Goal: Task Accomplishment & Management: Use online tool/utility

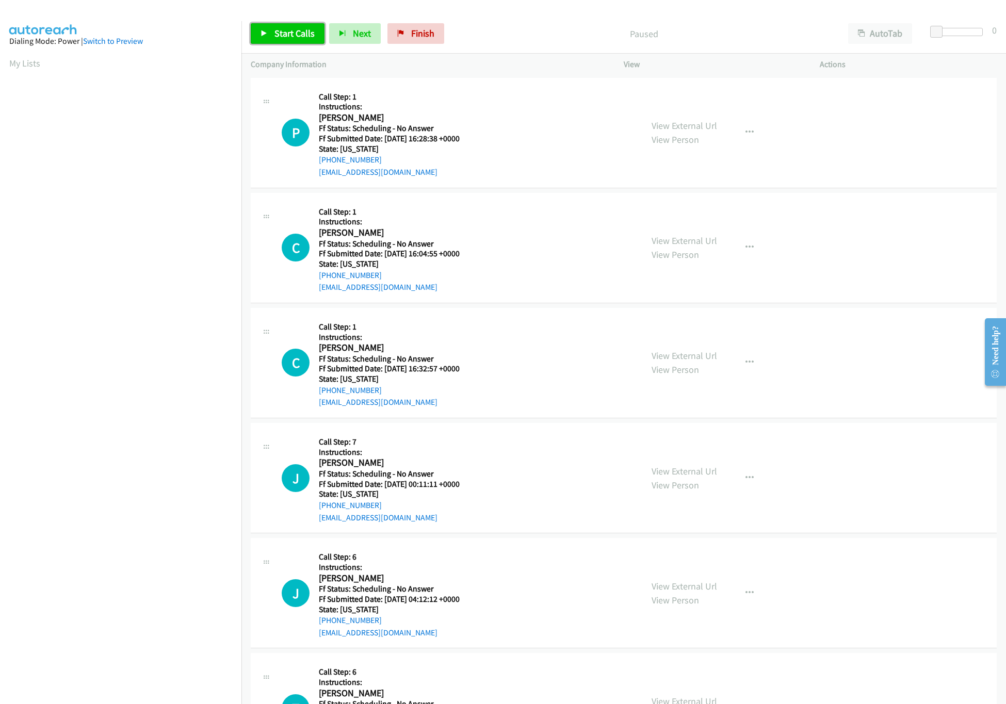
click at [291, 33] on span "Start Calls" at bounding box center [295, 33] width 40 height 12
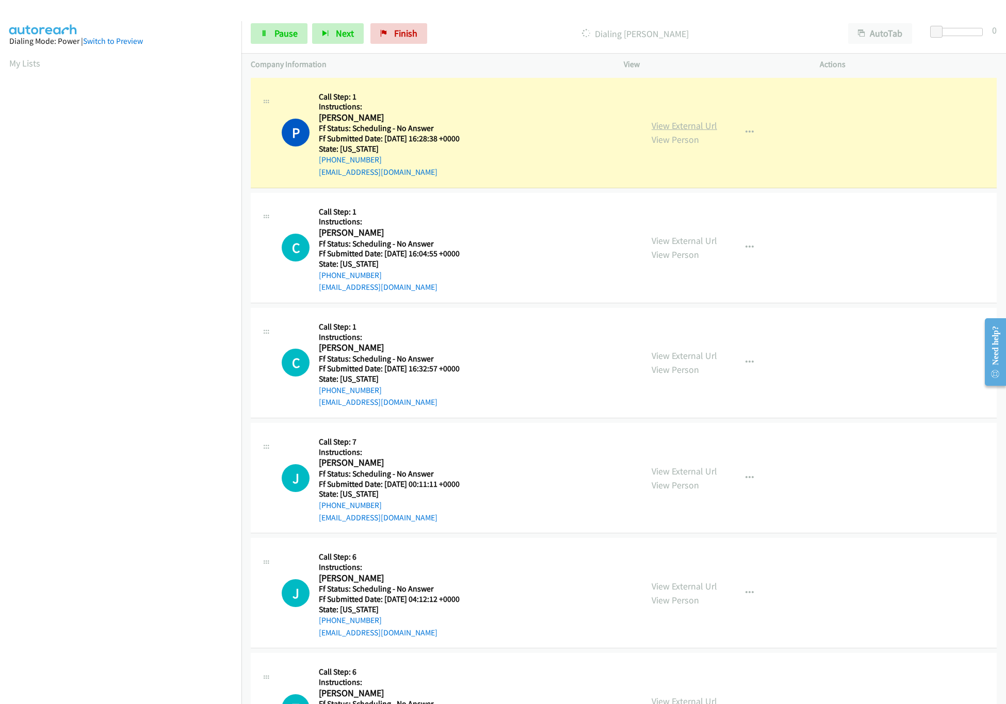
click at [668, 127] on link "View External Url" at bounding box center [685, 126] width 66 height 12
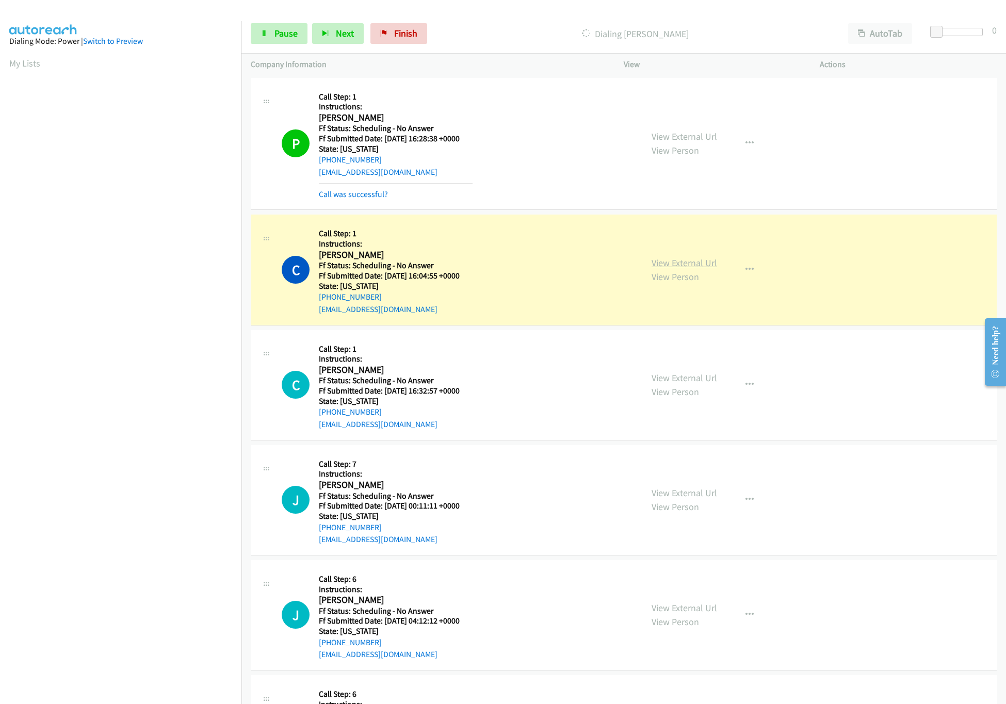
click at [707, 266] on link "View External Url" at bounding box center [685, 263] width 66 height 12
click at [156, 619] on nav "Dialing Mode: Power | Switch to Preview My Lists" at bounding box center [121, 373] width 242 height 704
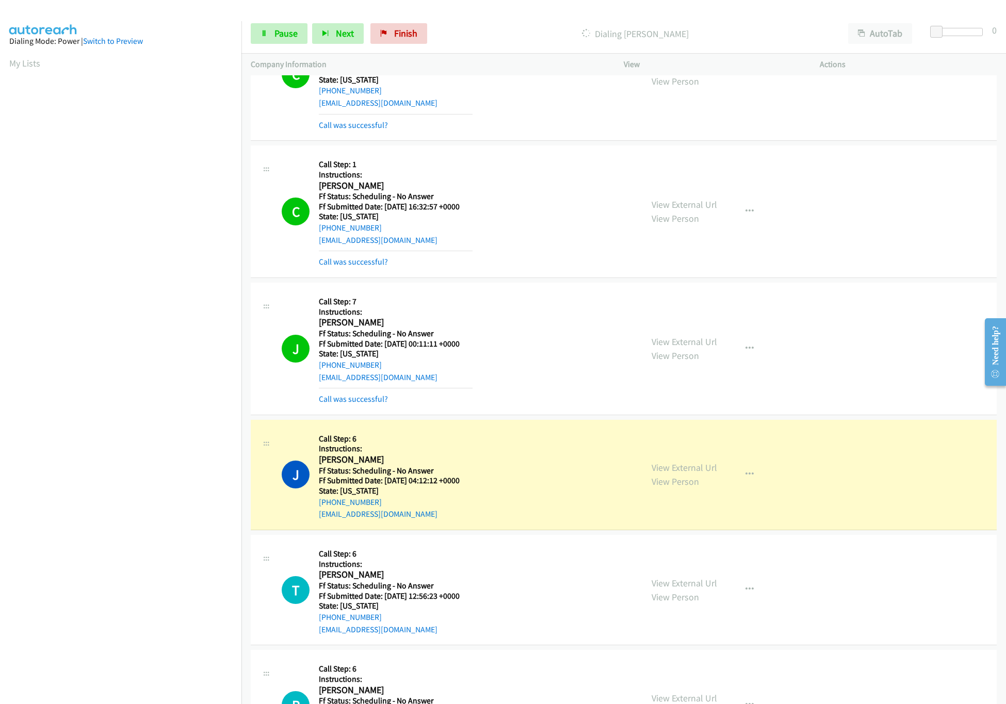
scroll to position [103, 0]
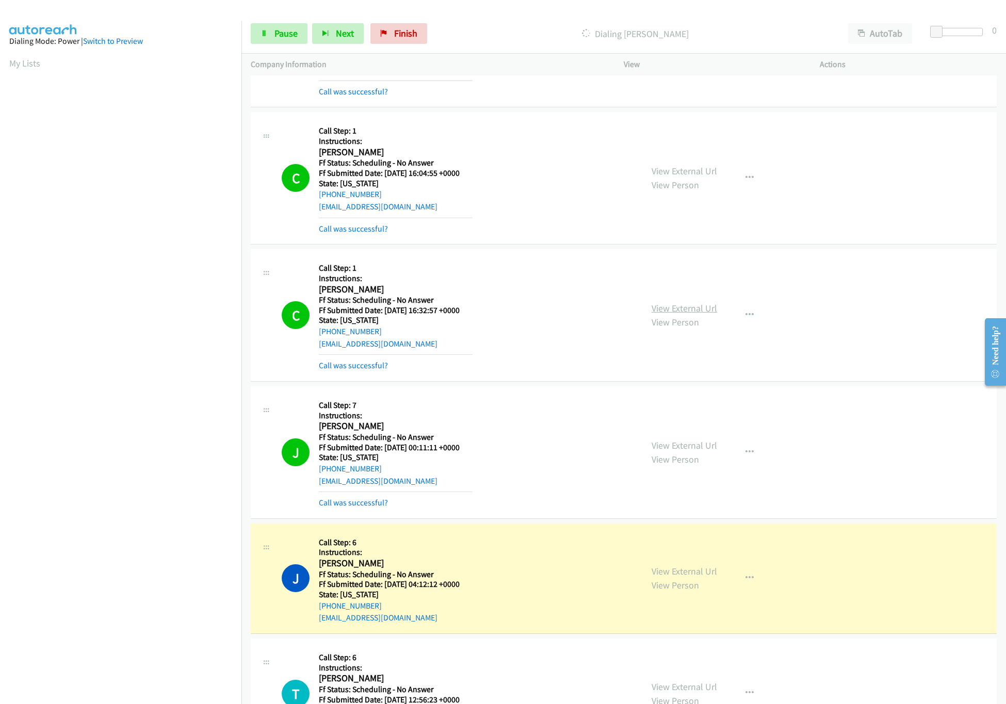
click at [658, 302] on link "View External Url" at bounding box center [685, 308] width 66 height 12
click at [675, 446] on link "View External Url" at bounding box center [685, 446] width 66 height 12
click at [677, 573] on link "View External Url" at bounding box center [685, 572] width 66 height 12
click at [279, 33] on span "Pause" at bounding box center [286, 33] width 23 height 12
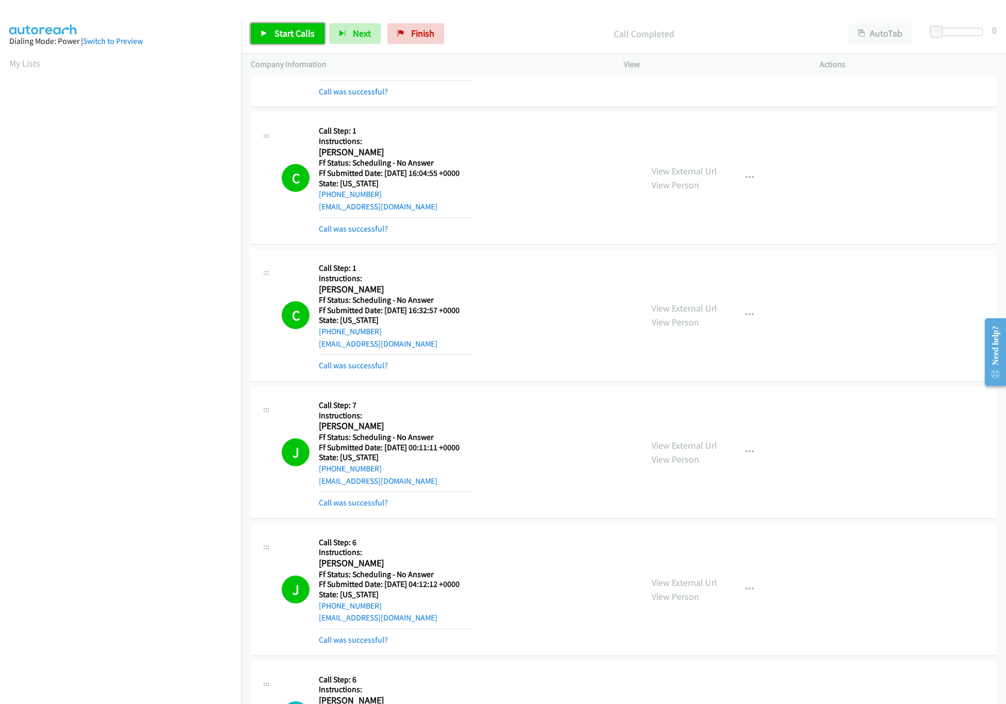
click at [299, 31] on span "Start Calls" at bounding box center [295, 33] width 40 height 12
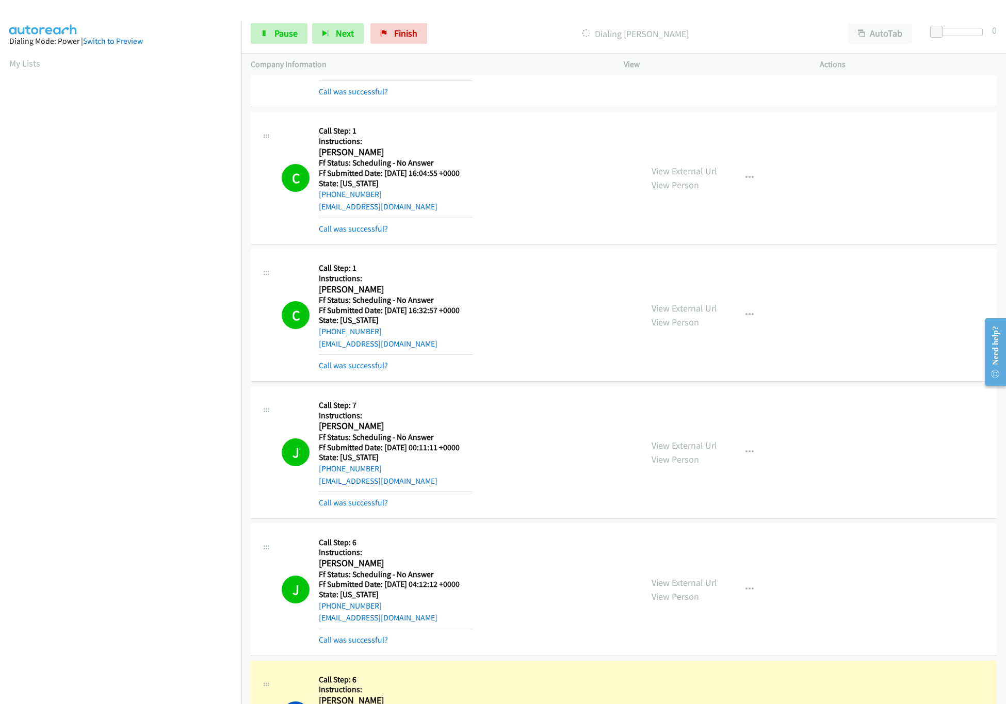
scroll to position [412, 0]
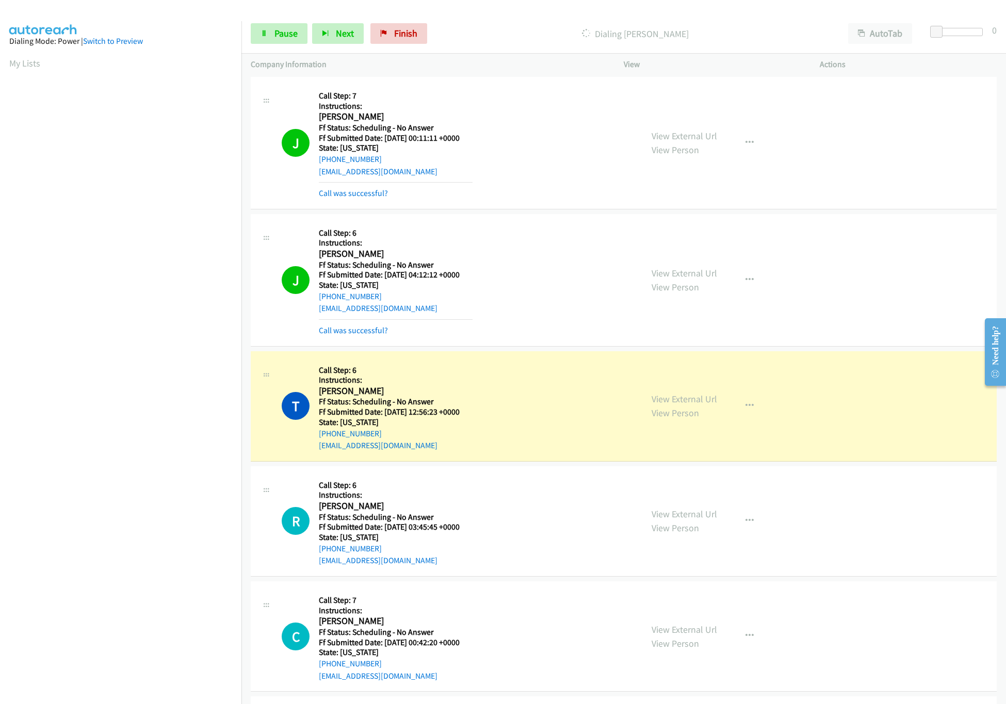
click at [495, 406] on div "T Callback Scheduled Call Step: 6 Instructions: Tammy La Garde America/Chicago …" at bounding box center [457, 406] width 351 height 91
click at [679, 399] on link "View External Url" at bounding box center [685, 399] width 66 height 12
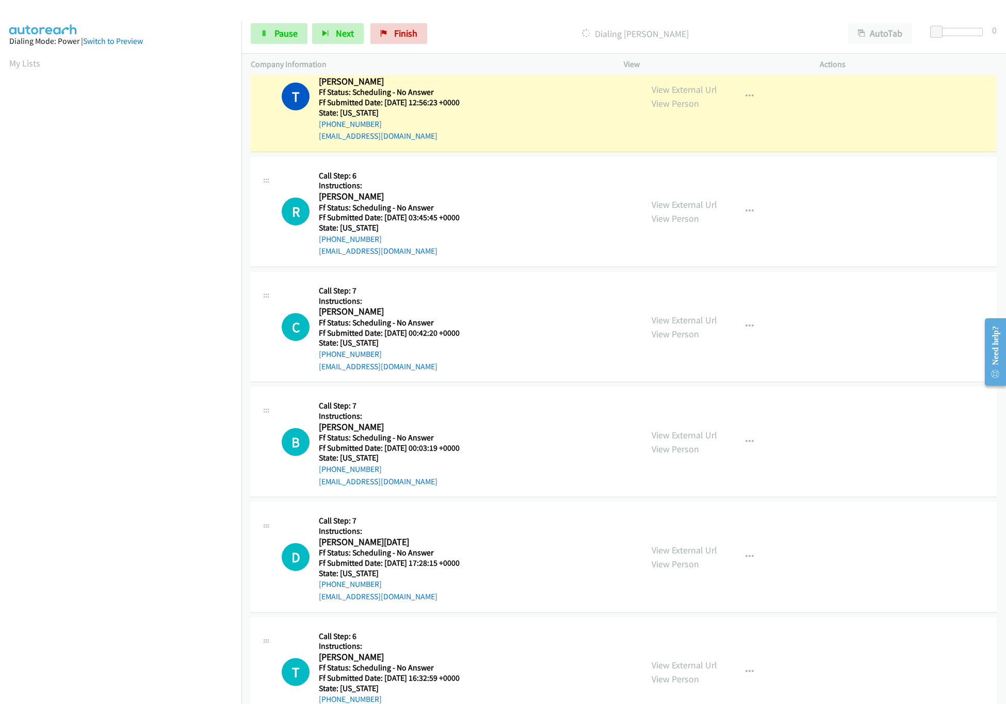
click at [552, 180] on div "R Callback Scheduled Call Step: 6 Instructions: Rebecca Marker America/Los_Ange…" at bounding box center [457, 211] width 351 height 91
click at [666, 206] on link "View External Url" at bounding box center [685, 205] width 66 height 12
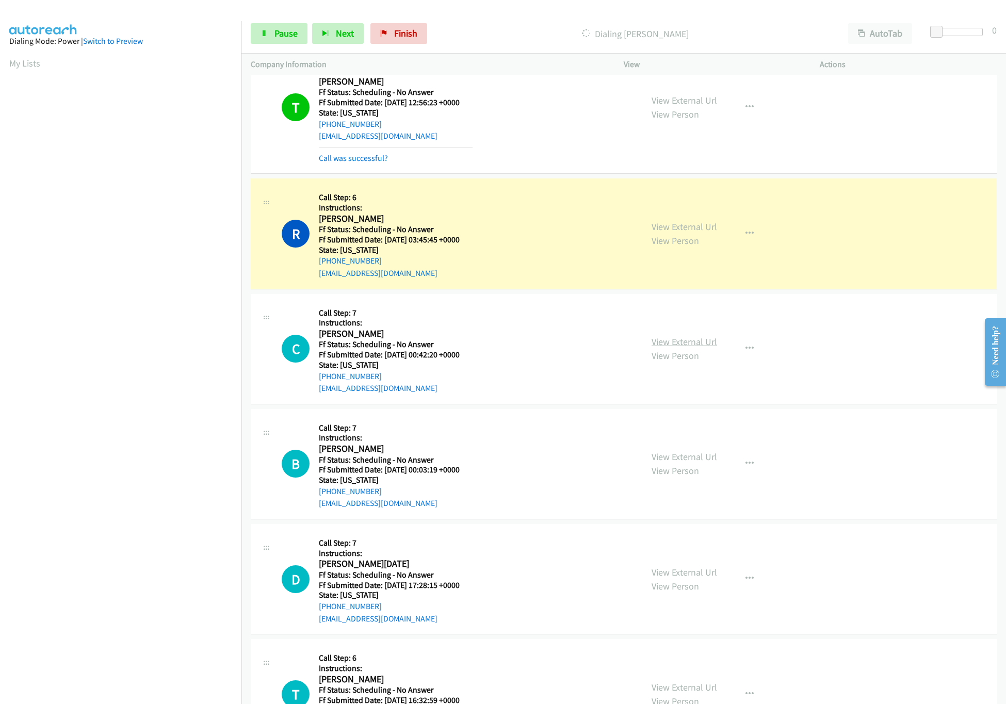
click at [701, 348] on link "View External Url" at bounding box center [685, 342] width 66 height 12
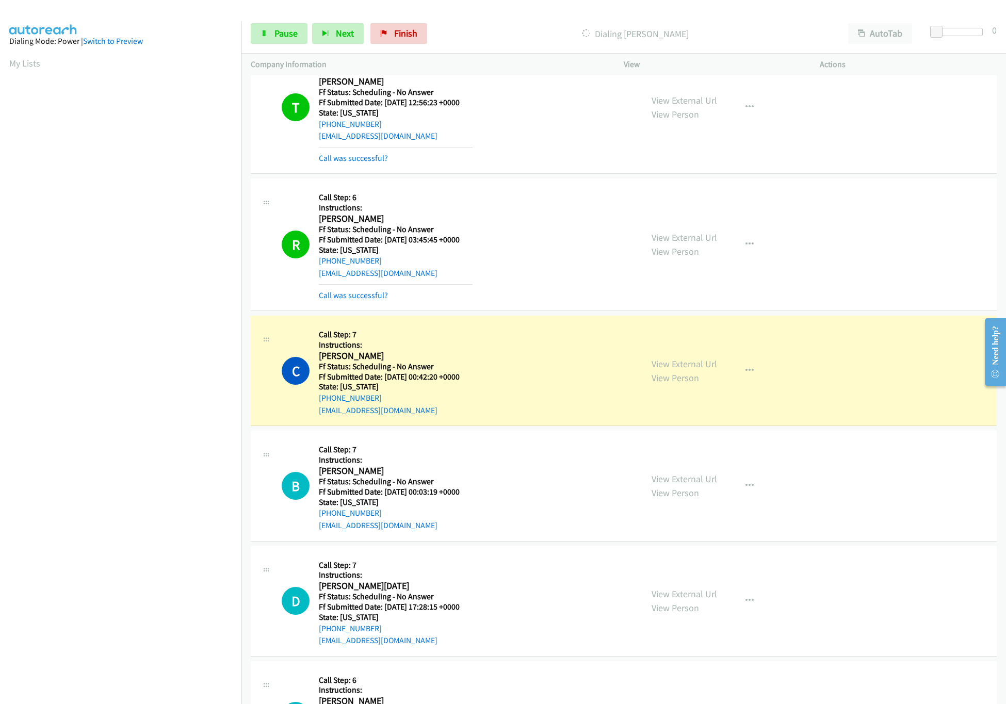
click at [688, 480] on link "View External Url" at bounding box center [685, 479] width 66 height 12
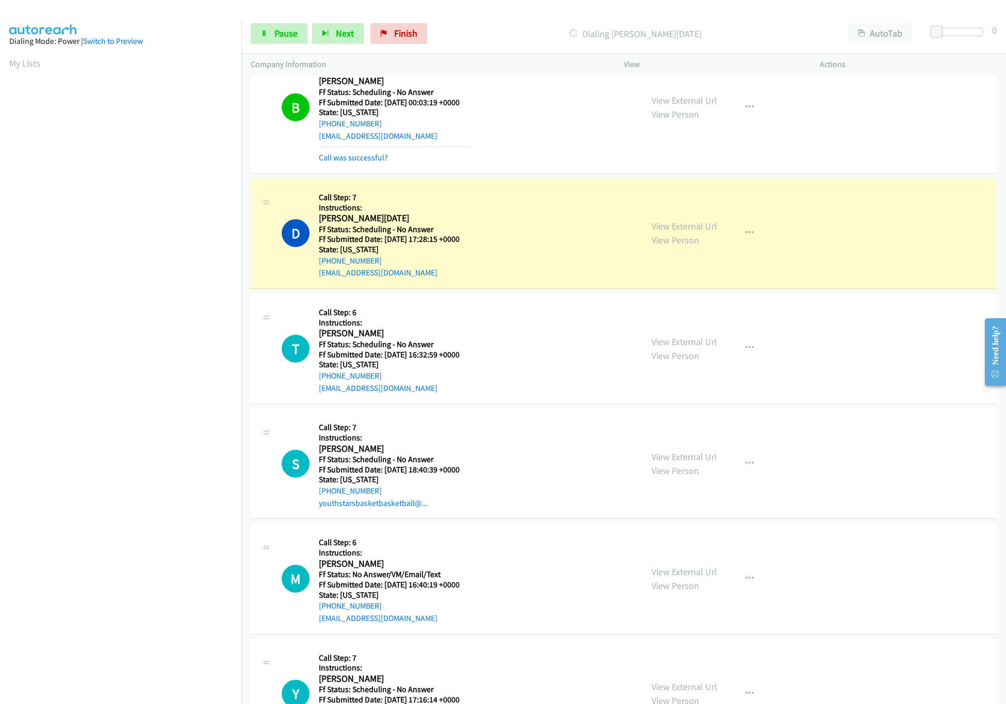
scroll to position [1135, 0]
click at [675, 230] on link "View External Url" at bounding box center [685, 225] width 66 height 12
click at [519, 259] on div "D Callback Scheduled Call Step: 7 Instructions: David Noel America/New_York Ff …" at bounding box center [457, 231] width 351 height 91
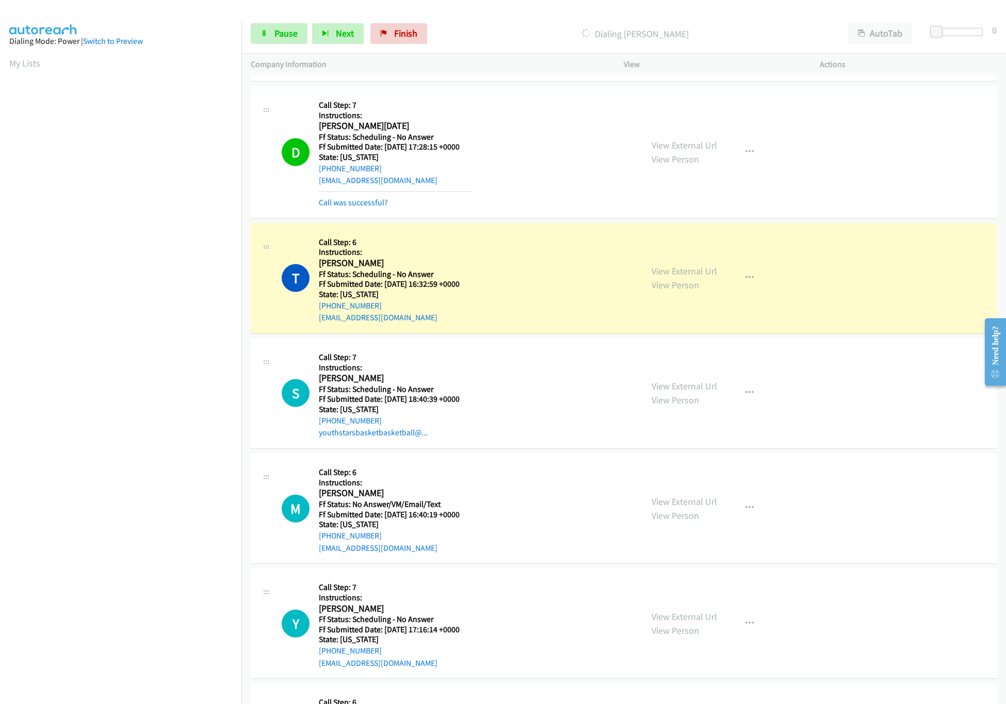
scroll to position [1341, 0]
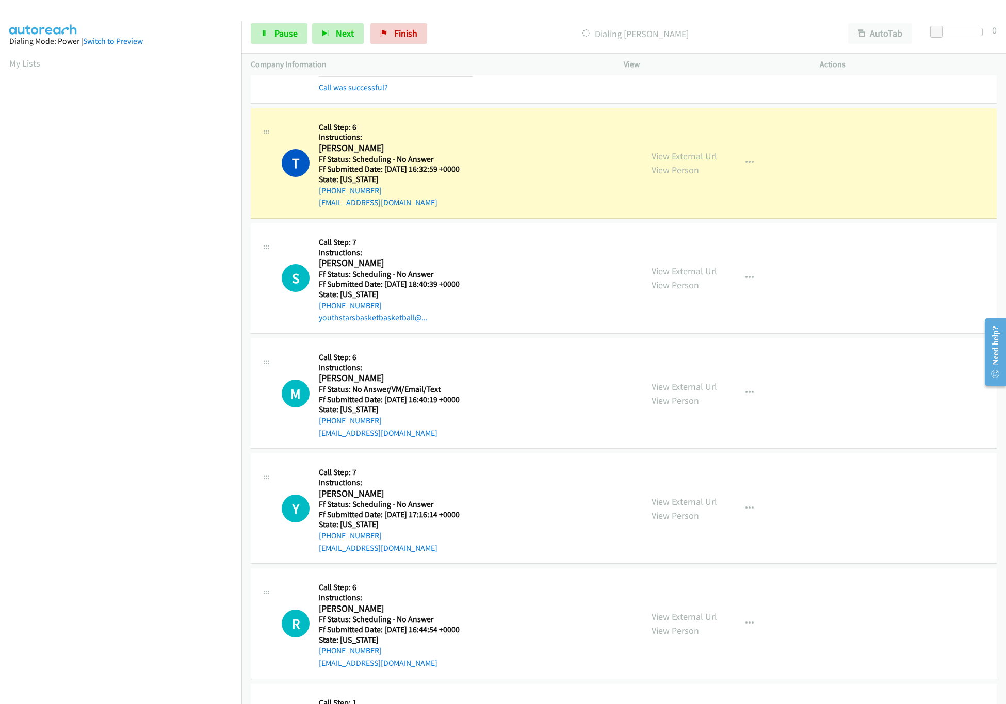
click at [674, 160] on link "View External Url" at bounding box center [685, 156] width 66 height 12
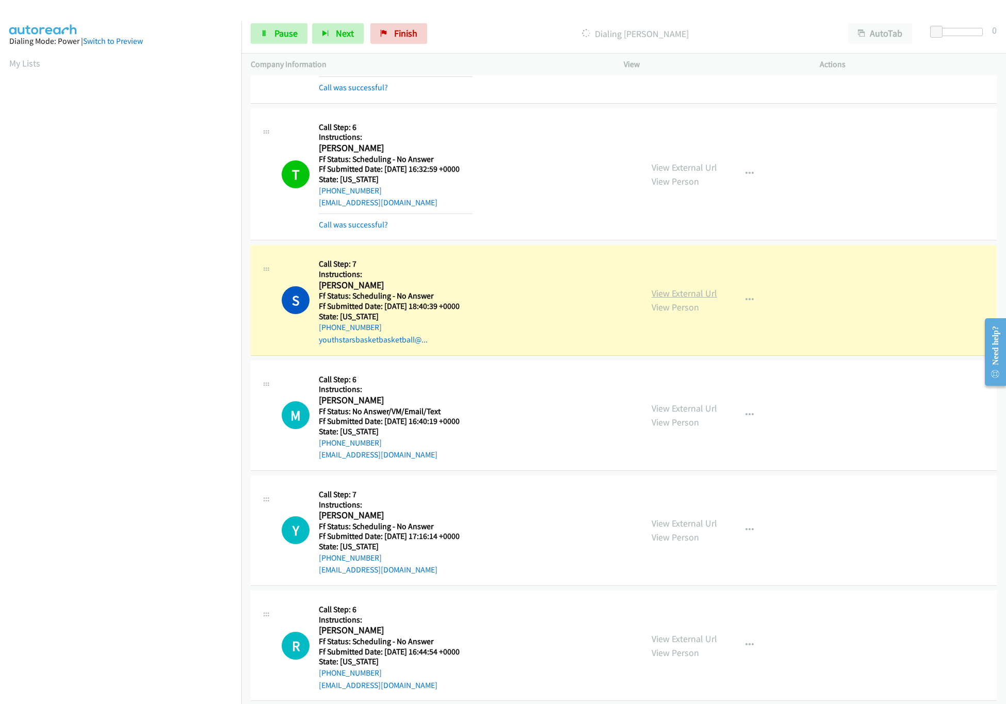
click at [706, 295] on link "View External Url" at bounding box center [685, 293] width 66 height 12
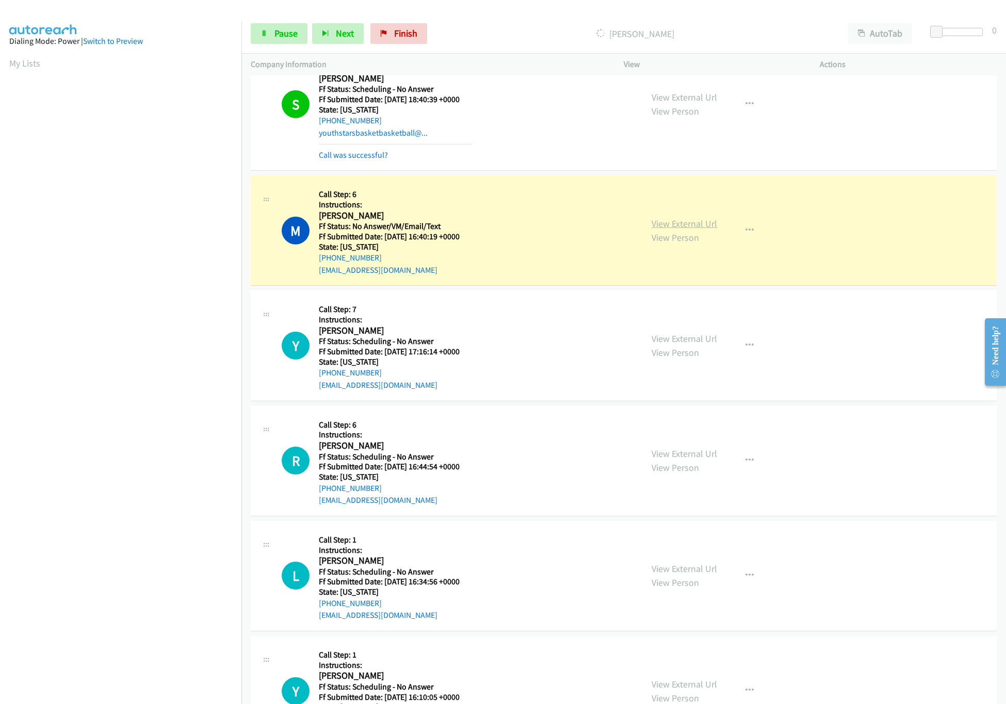
click at [671, 225] on link "View External Url" at bounding box center [685, 224] width 66 height 12
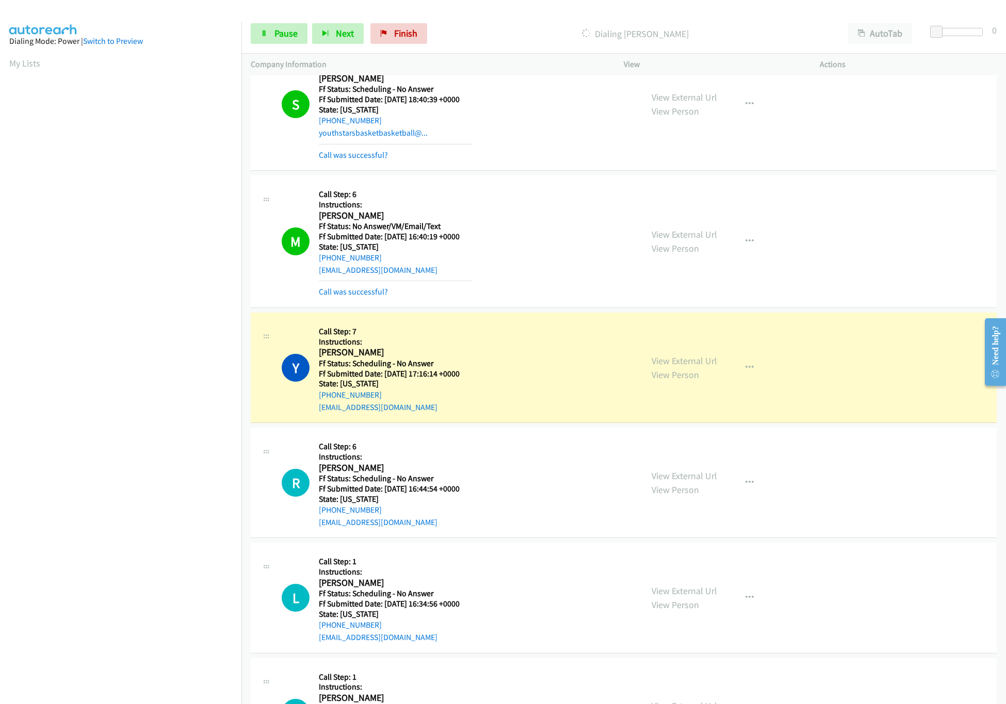
click at [524, 367] on div "Y Callback Scheduled Call Step: 7 Instructions: Yvette Favret America/Chicago F…" at bounding box center [457, 367] width 351 height 91
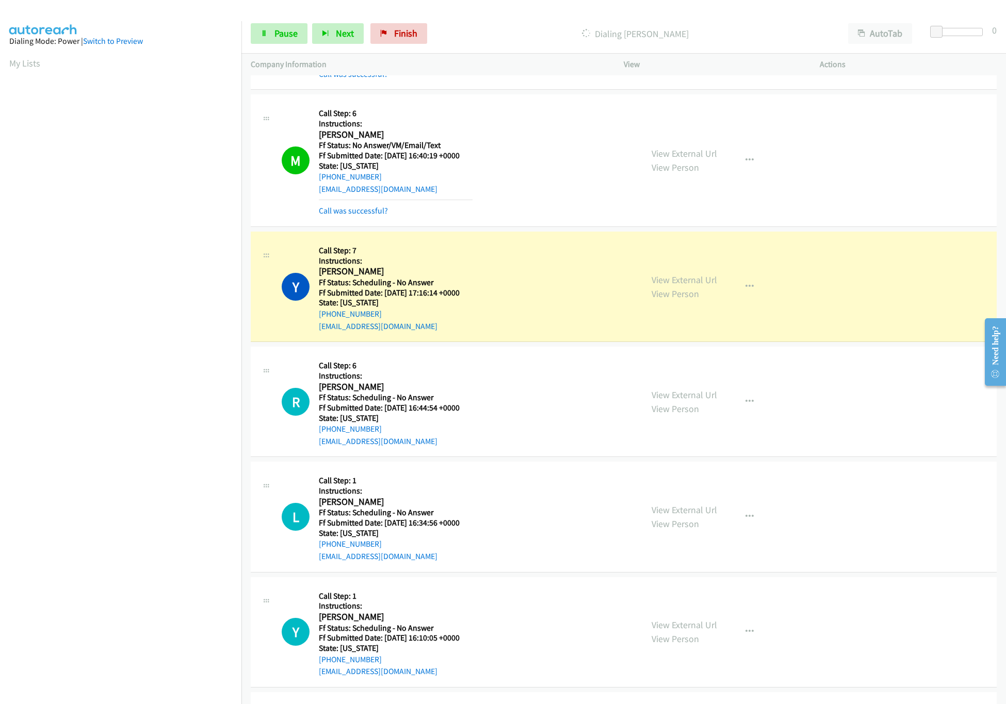
scroll to position [1651, 0]
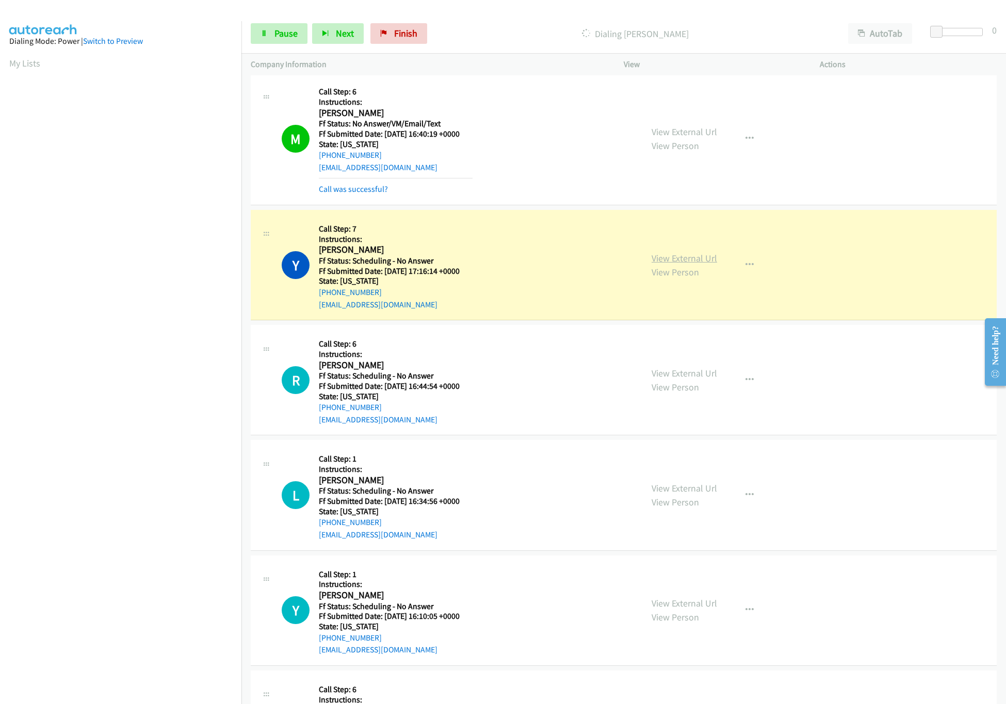
click at [700, 259] on link "View External Url" at bounding box center [685, 258] width 66 height 12
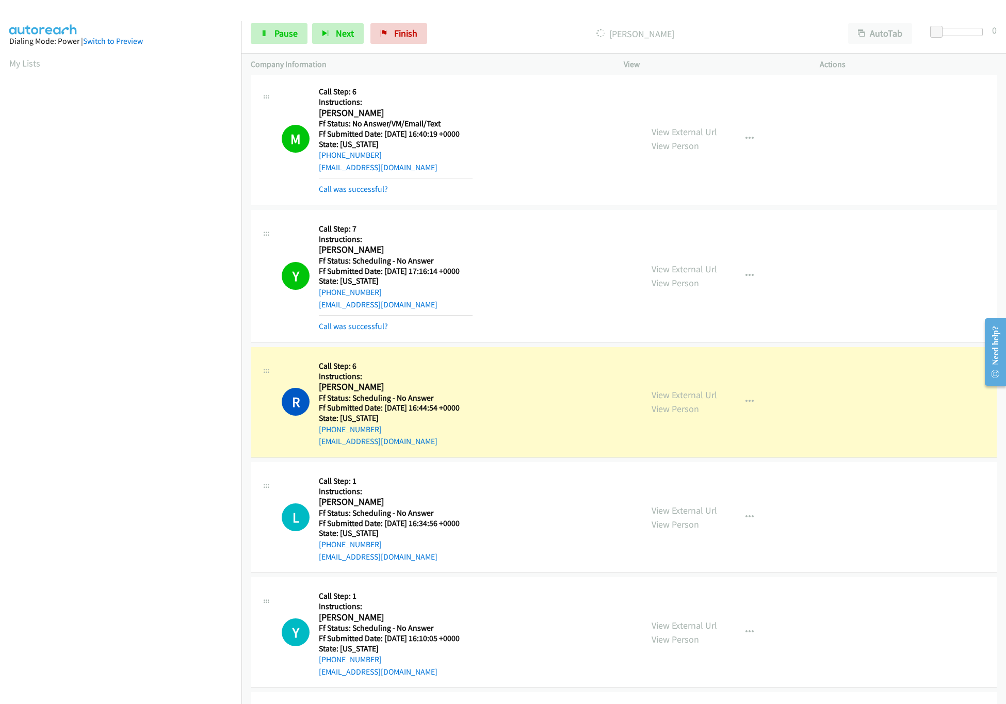
scroll to position [1754, 0]
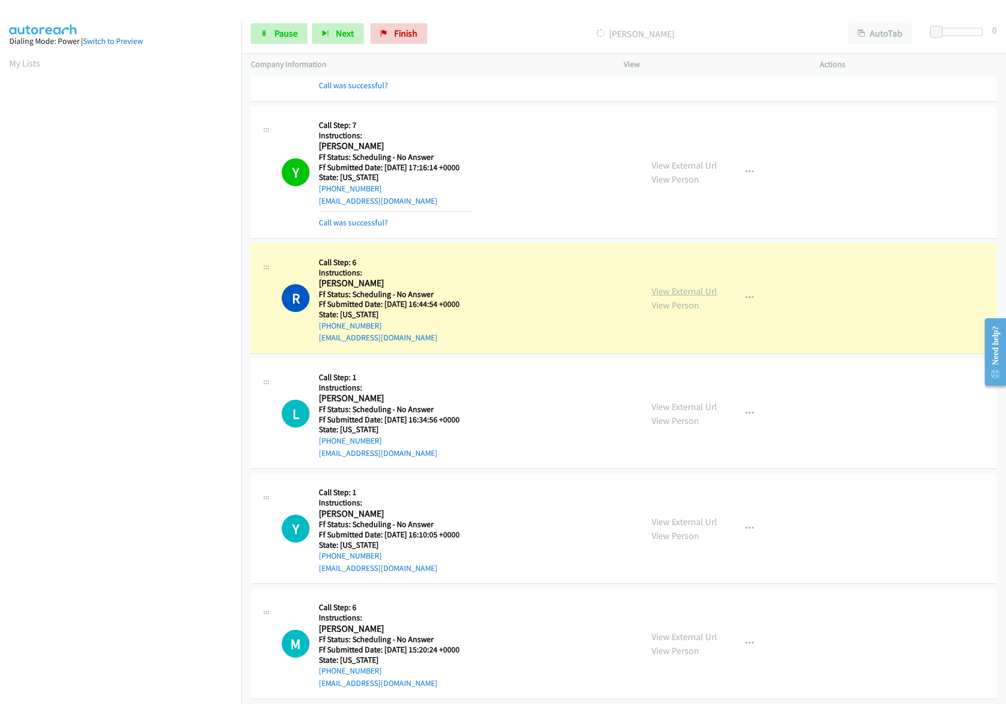
click at [666, 297] on link "View External Url" at bounding box center [685, 291] width 66 height 12
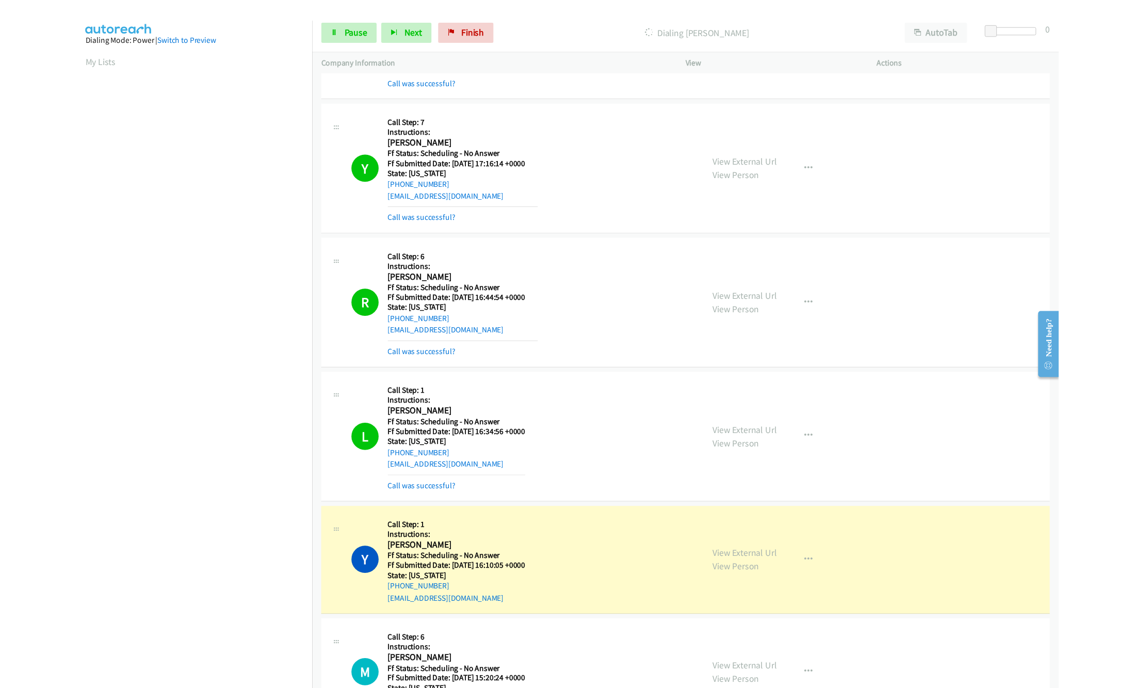
scroll to position [1858, 0]
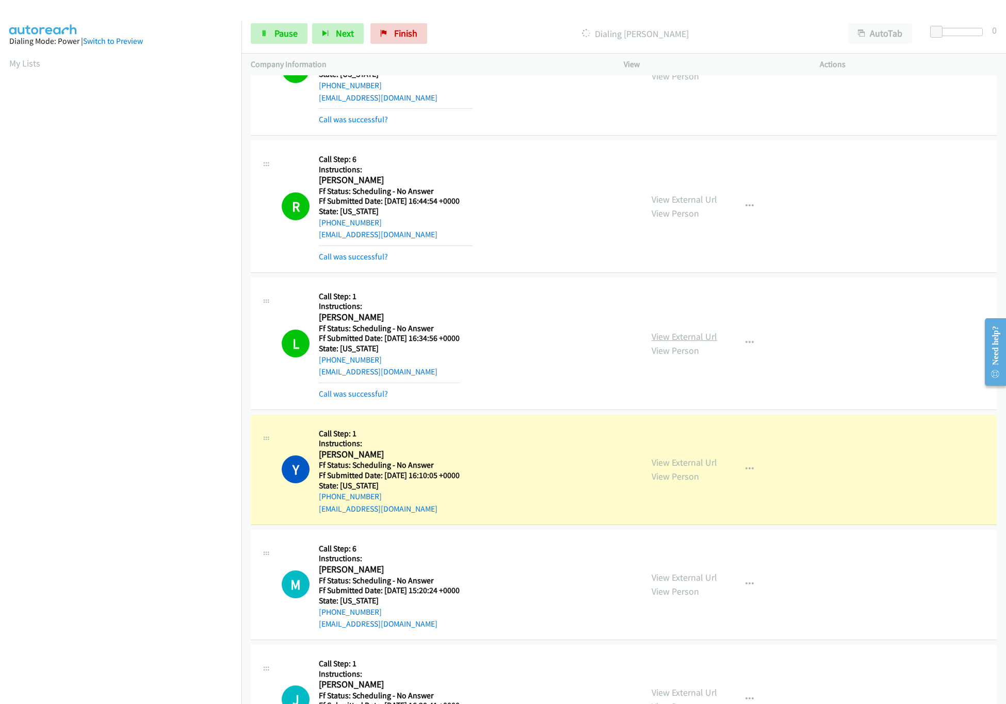
drag, startPoint x: 715, startPoint y: 344, endPoint x: 706, endPoint y: 344, distance: 8.8
click at [715, 344] on div "View External Url View Person View External Url Email Schedule/Manage Callback …" at bounding box center [744, 344] width 205 height 114
click at [703, 343] on link "View External Url" at bounding box center [685, 337] width 66 height 12
click at [357, 262] on link "Call was successful?" at bounding box center [353, 257] width 69 height 10
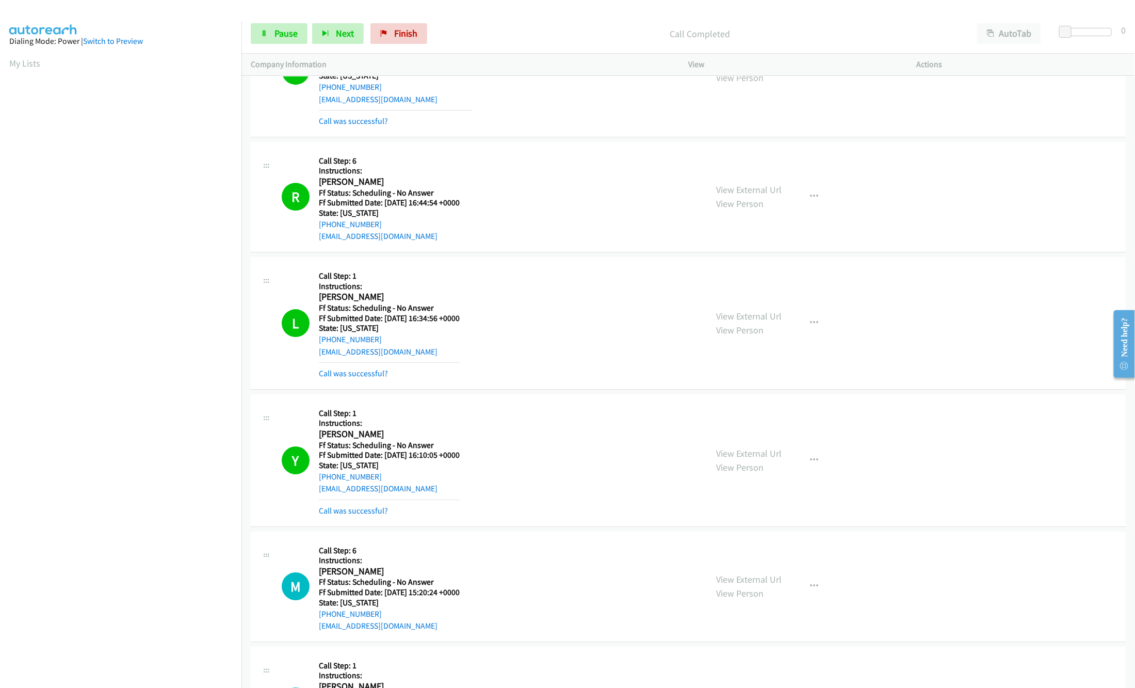
scroll to position [1960, 0]
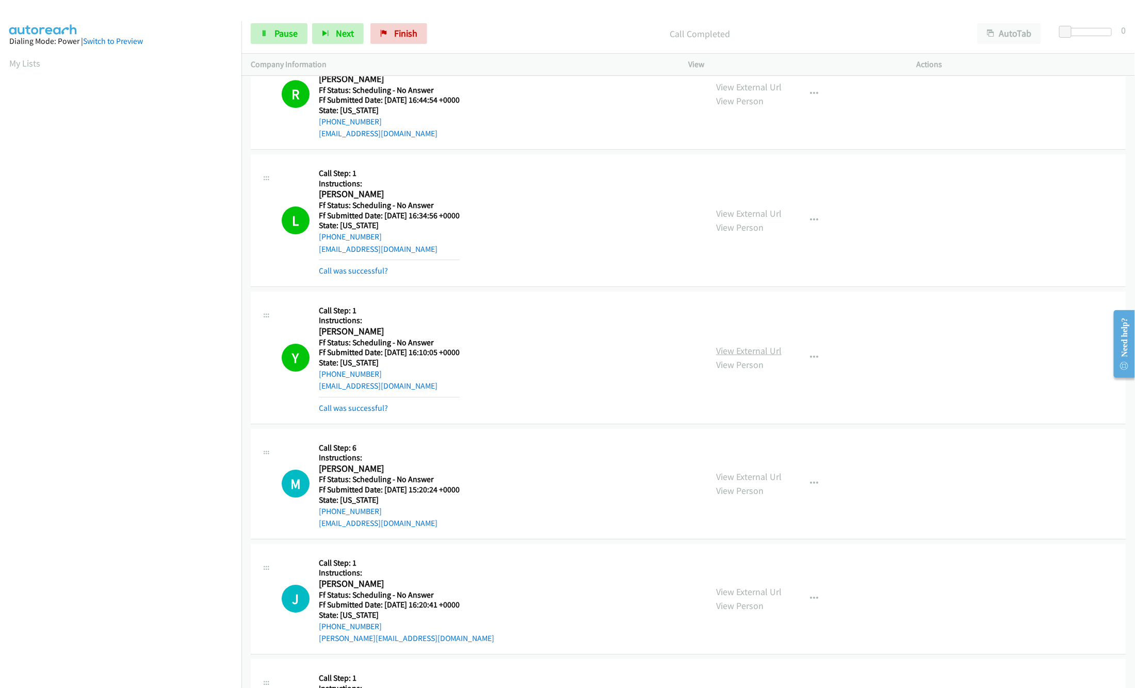
click at [735, 357] on link "View External Url" at bounding box center [749, 351] width 66 height 12
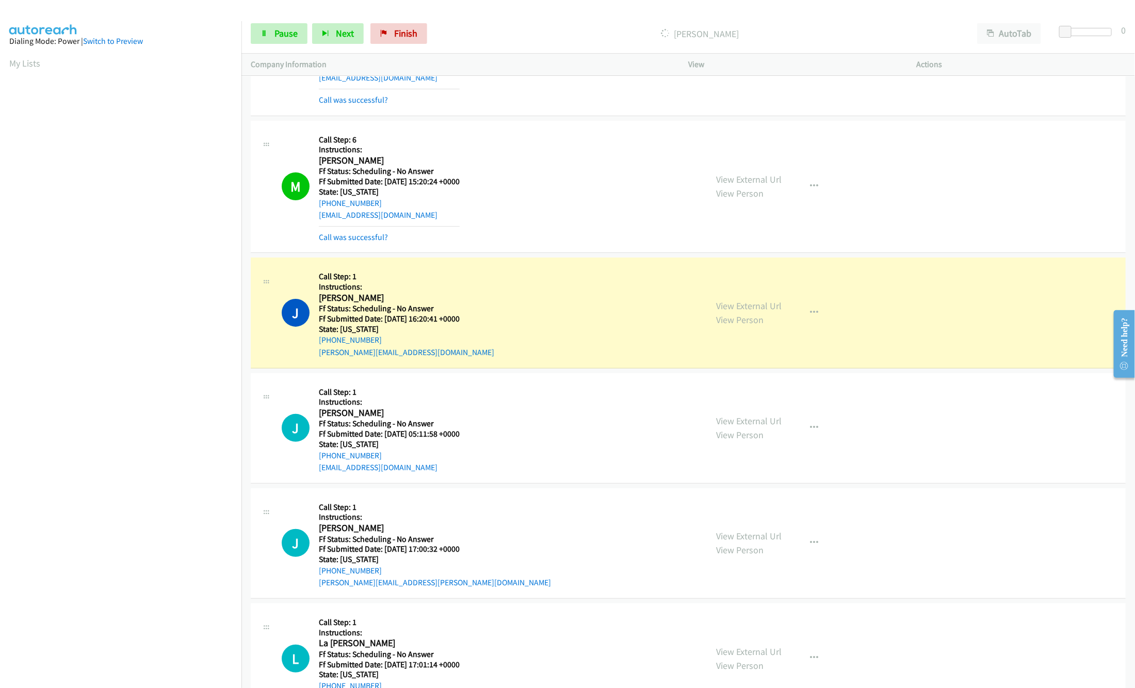
scroll to position [2270, 0]
click at [775, 184] on link "View External Url" at bounding box center [749, 178] width 66 height 12
click at [769, 307] on link "View External Url" at bounding box center [749, 304] width 66 height 12
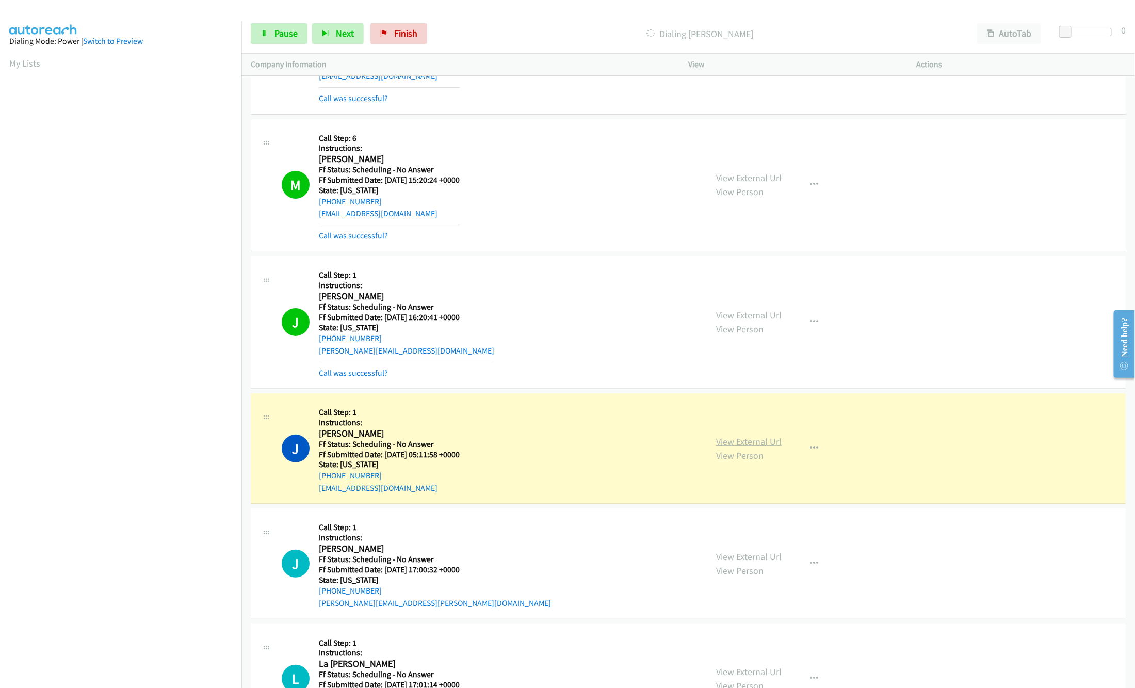
click at [743, 447] on link "View External Url" at bounding box center [749, 442] width 66 height 12
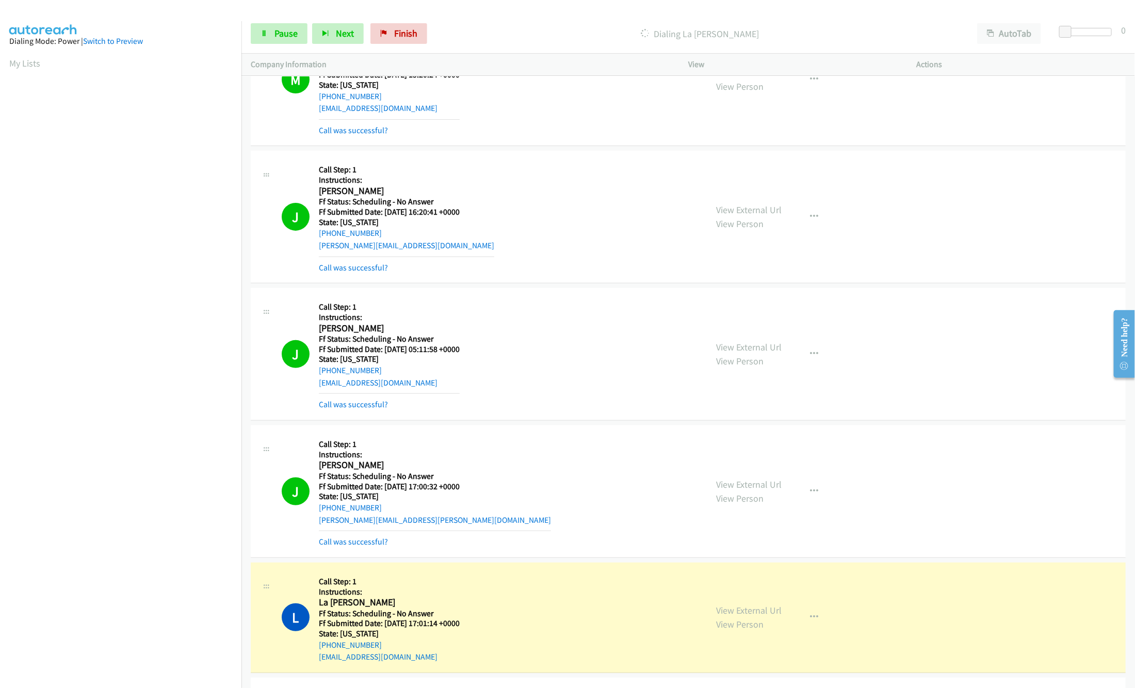
scroll to position [2477, 0]
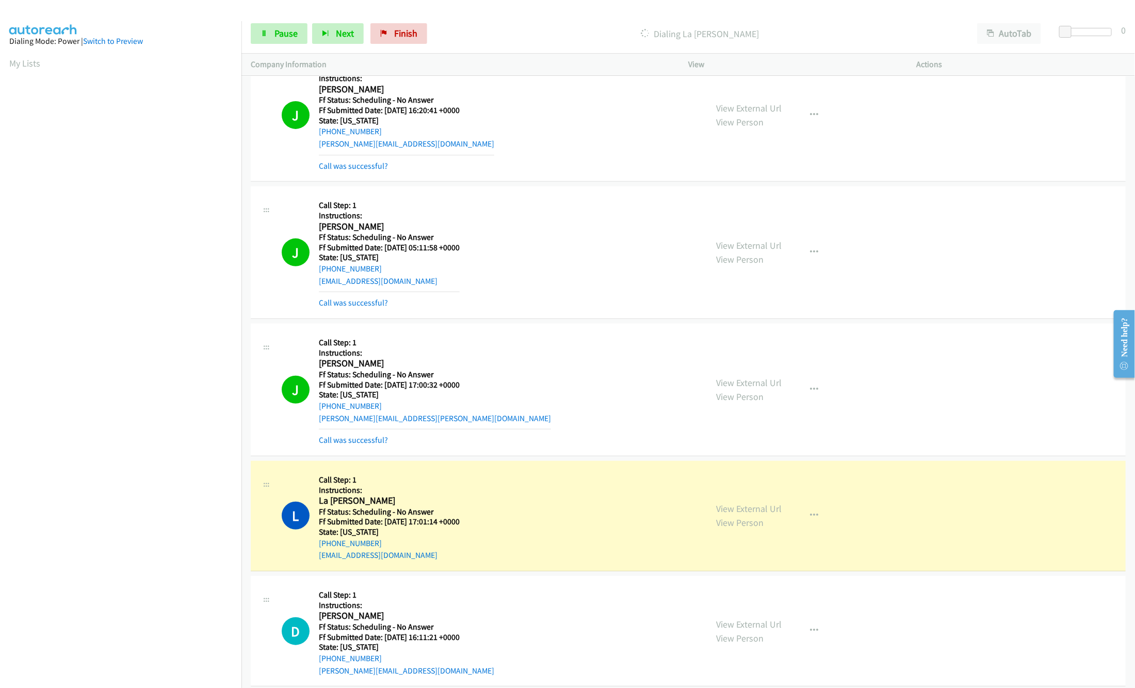
click at [766, 401] on div "View External Url View Person" at bounding box center [749, 390] width 66 height 28
click at [764, 389] on link "View External Url" at bounding box center [749, 383] width 66 height 12
click at [757, 514] on link "View External Url" at bounding box center [749, 509] width 66 height 12
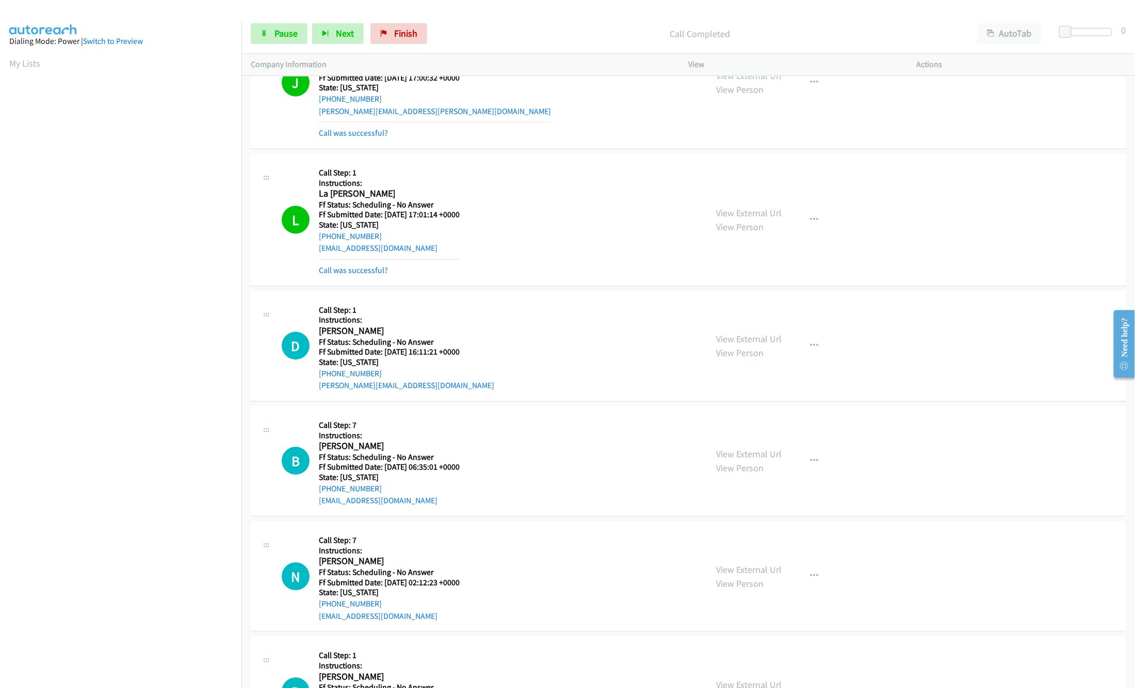
scroll to position [2786, 0]
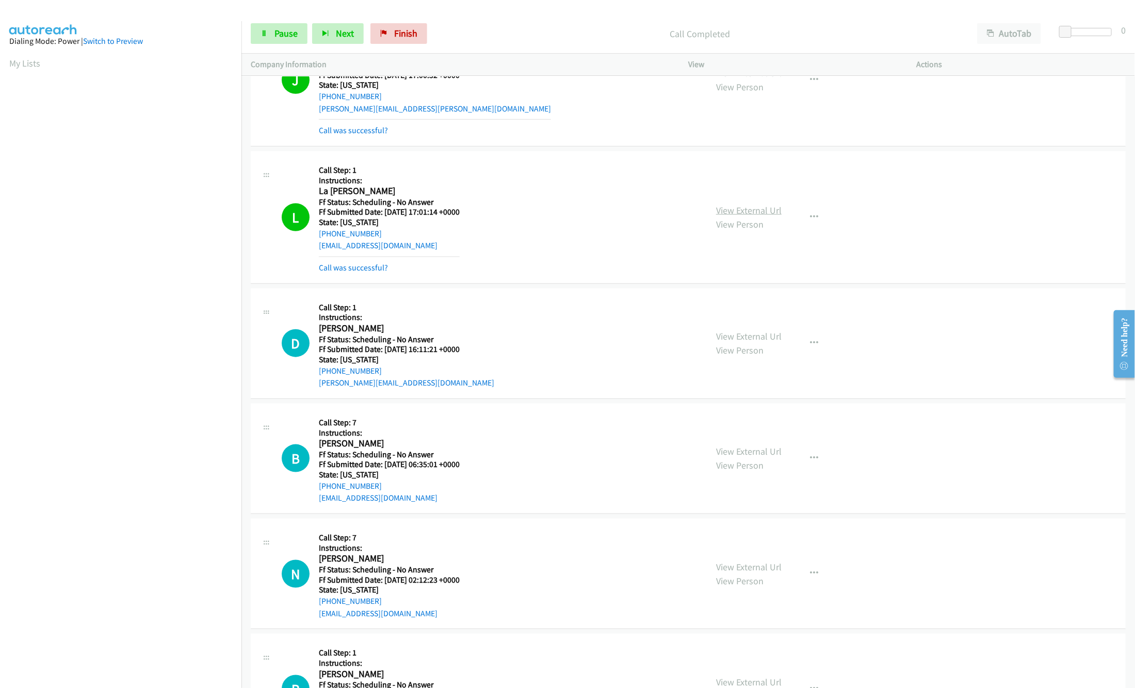
click at [756, 216] on link "View External Url" at bounding box center [749, 210] width 66 height 12
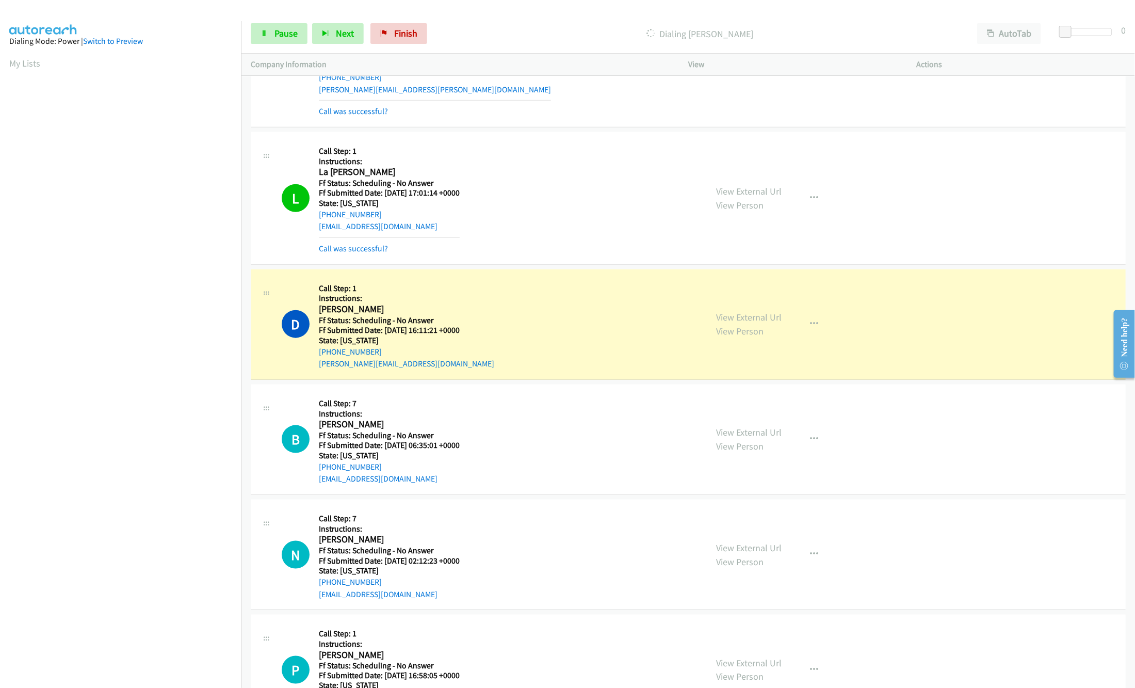
scroll to position [2889, 0]
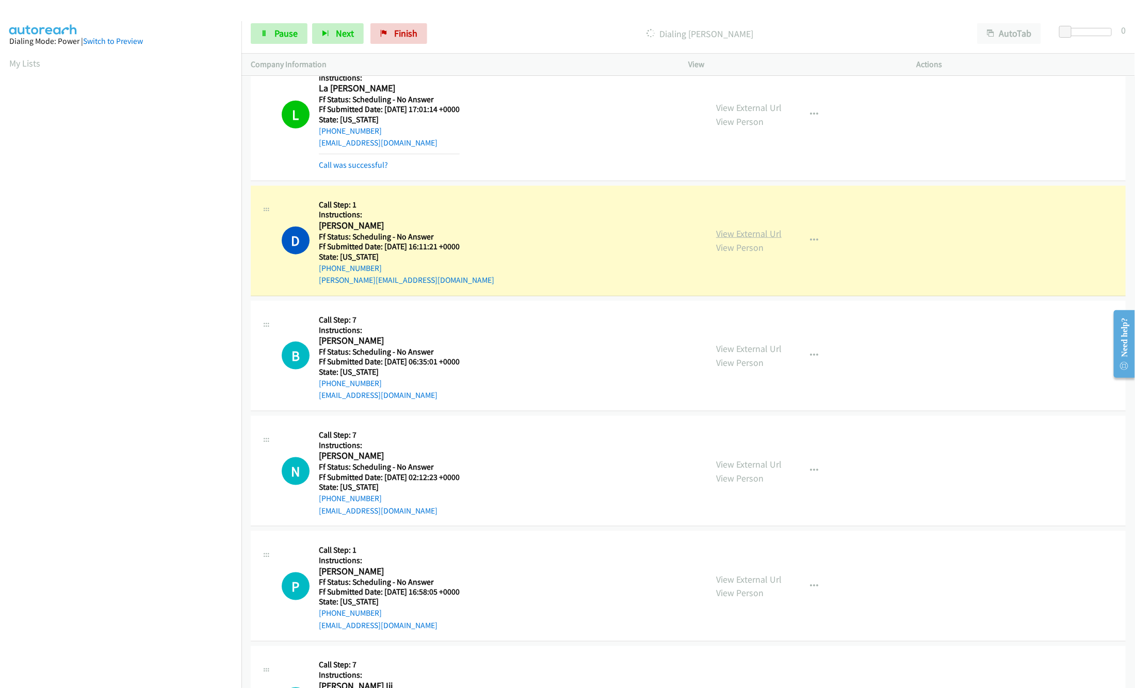
click at [744, 239] on link "View External Url" at bounding box center [749, 234] width 66 height 12
click at [742, 354] on link "View External Url" at bounding box center [749, 349] width 66 height 12
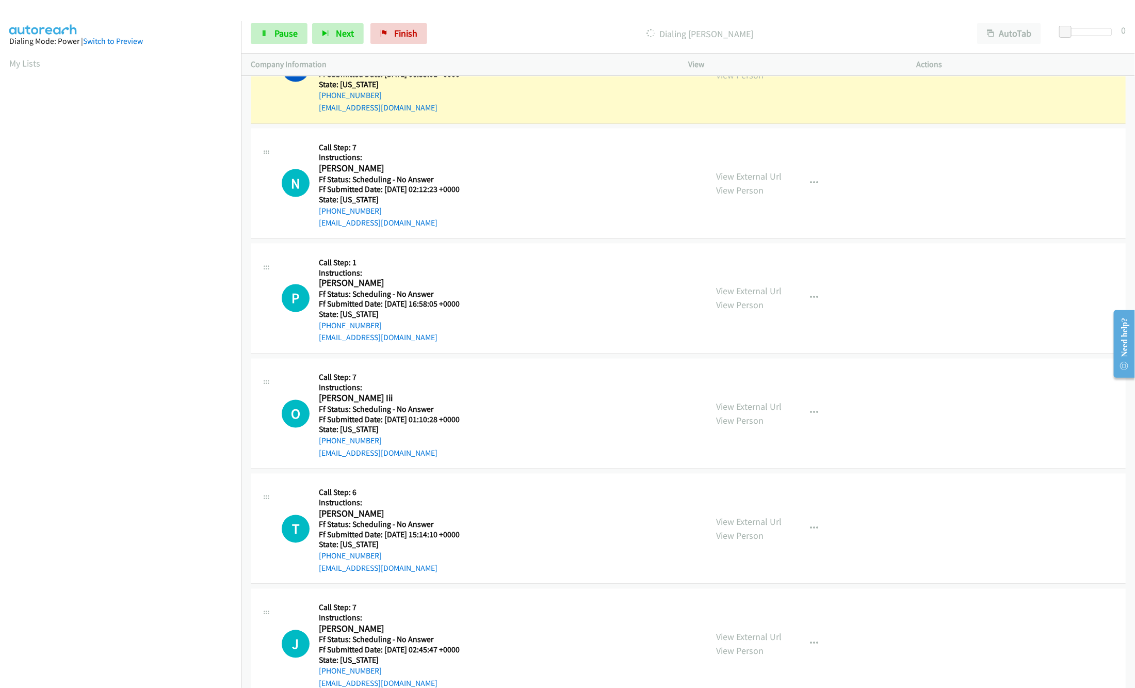
scroll to position [3096, 0]
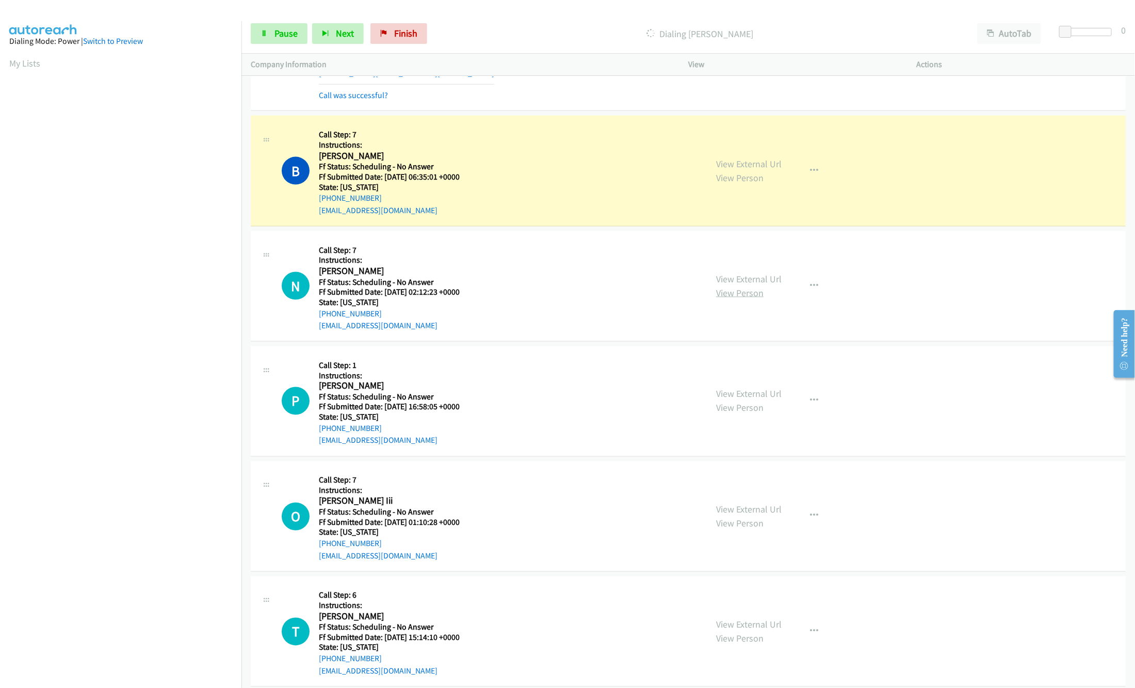
click at [749, 299] on link "View Person" at bounding box center [739, 293] width 47 height 12
click at [754, 284] on link "View External Url" at bounding box center [749, 279] width 66 height 12
click at [743, 398] on div "View External Url View Person View External Url Email Schedule/Manage Callback …" at bounding box center [825, 401] width 237 height 91
click at [743, 400] on link "View External Url" at bounding box center [749, 394] width 66 height 12
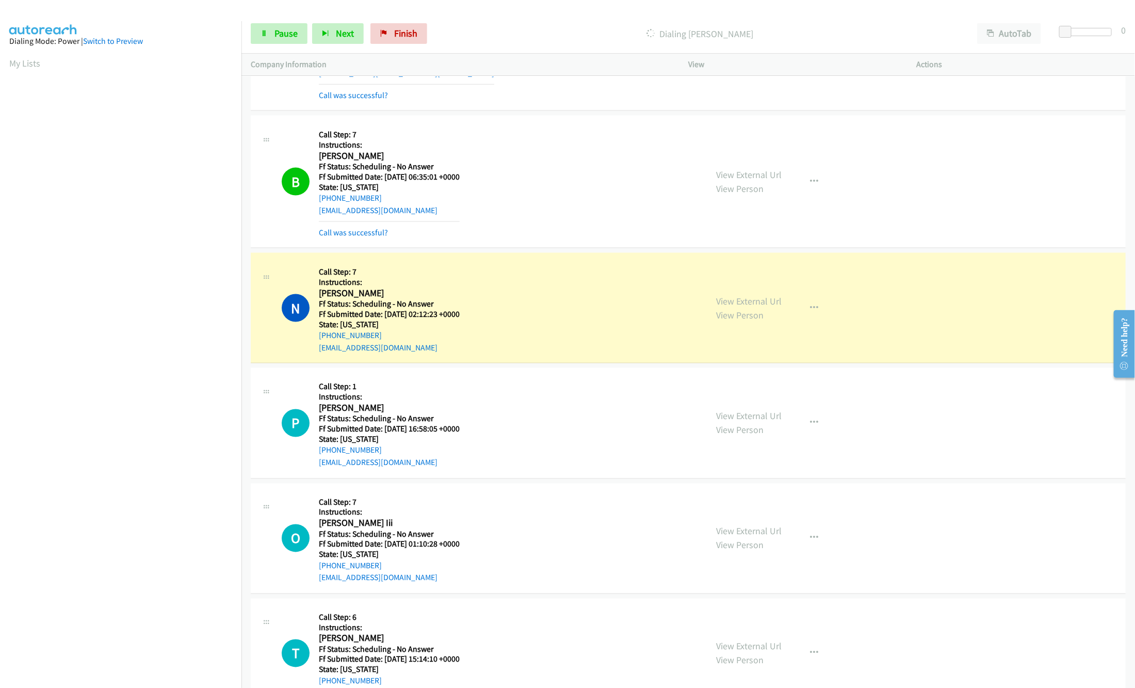
scroll to position [3302, 0]
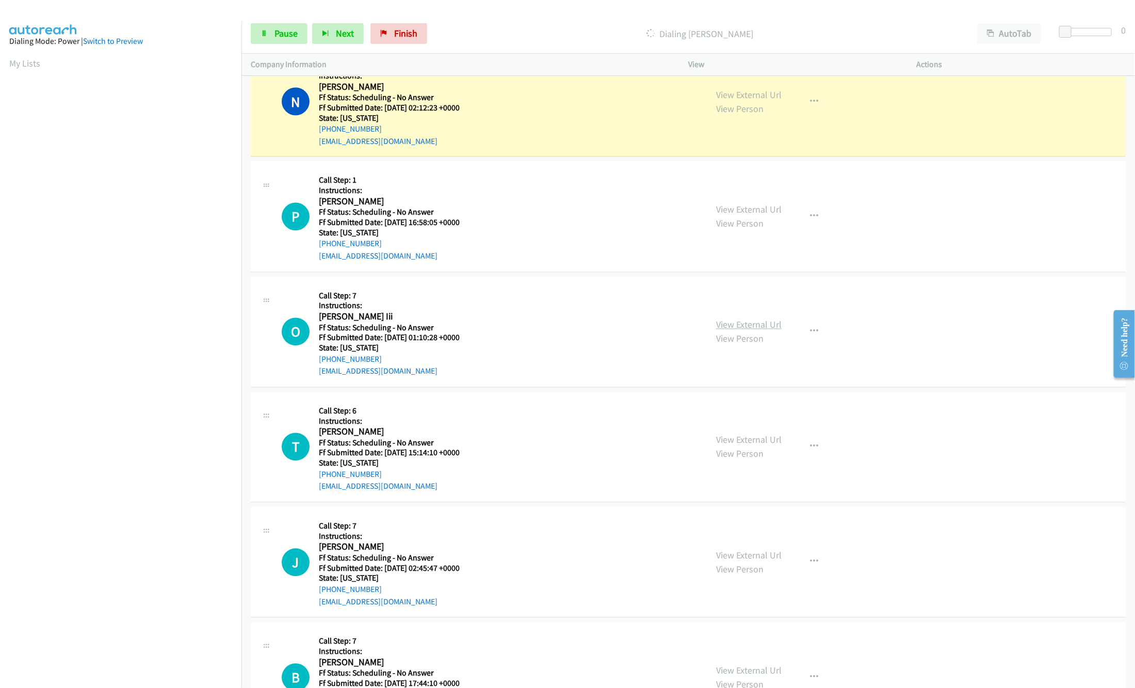
click at [739, 331] on link "View External Url" at bounding box center [749, 325] width 66 height 12
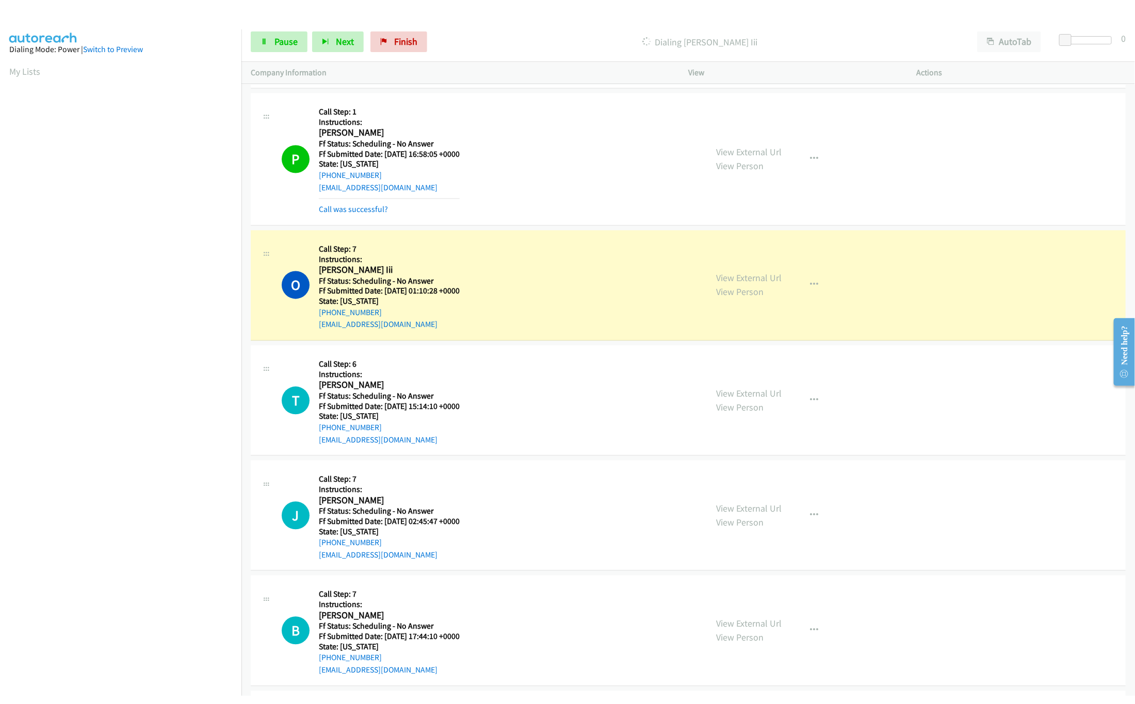
scroll to position [3508, 0]
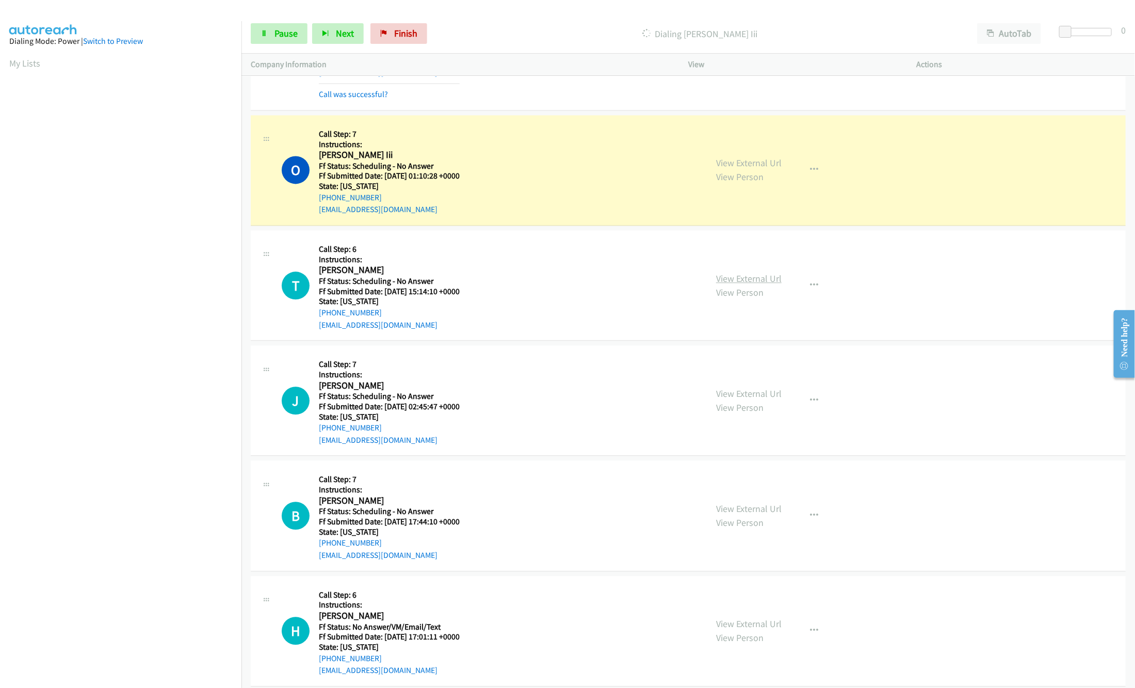
click at [727, 284] on link "View External Url" at bounding box center [749, 278] width 66 height 12
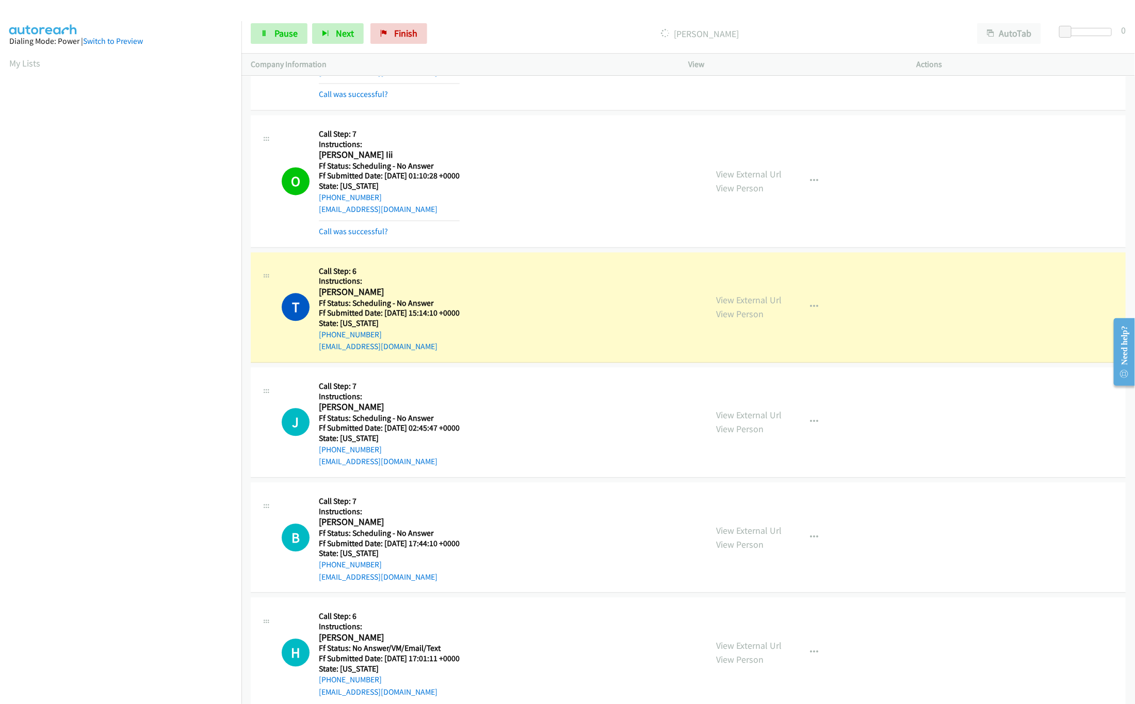
click at [497, 277] on div "T Callback Scheduled Call Step: 6 Instructions: Troy Burnett America/Los_Angele…" at bounding box center [490, 307] width 416 height 91
click at [708, 427] on div "View External Url View Person View External Url Email Schedule/Manage Callback …" at bounding box center [825, 422] width 237 height 91
click at [720, 421] on link "View External Url" at bounding box center [749, 415] width 66 height 12
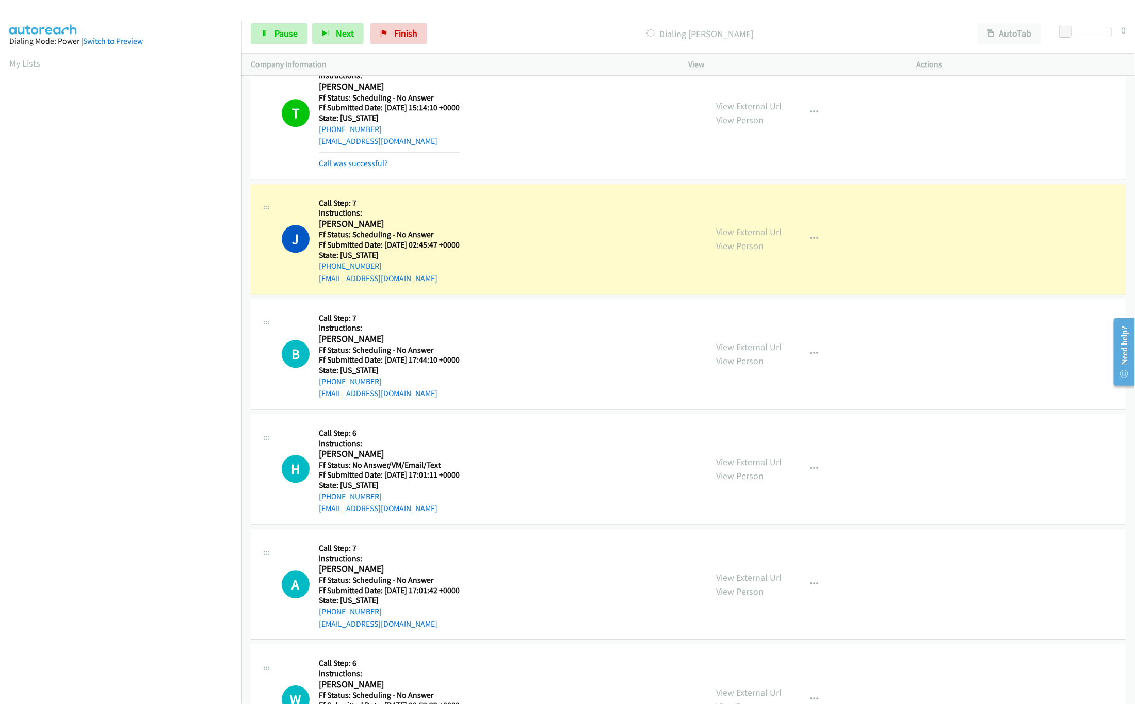
scroll to position [3715, 0]
click at [736, 351] on link "View External Url" at bounding box center [749, 346] width 66 height 12
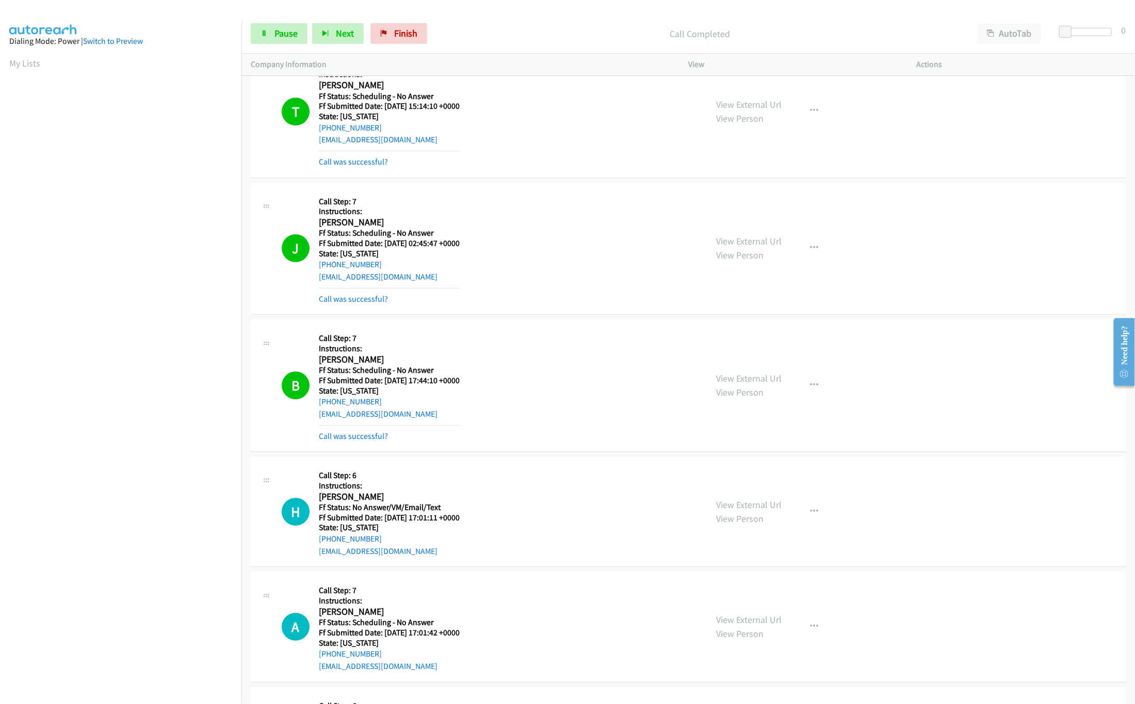
scroll to position [3922, 0]
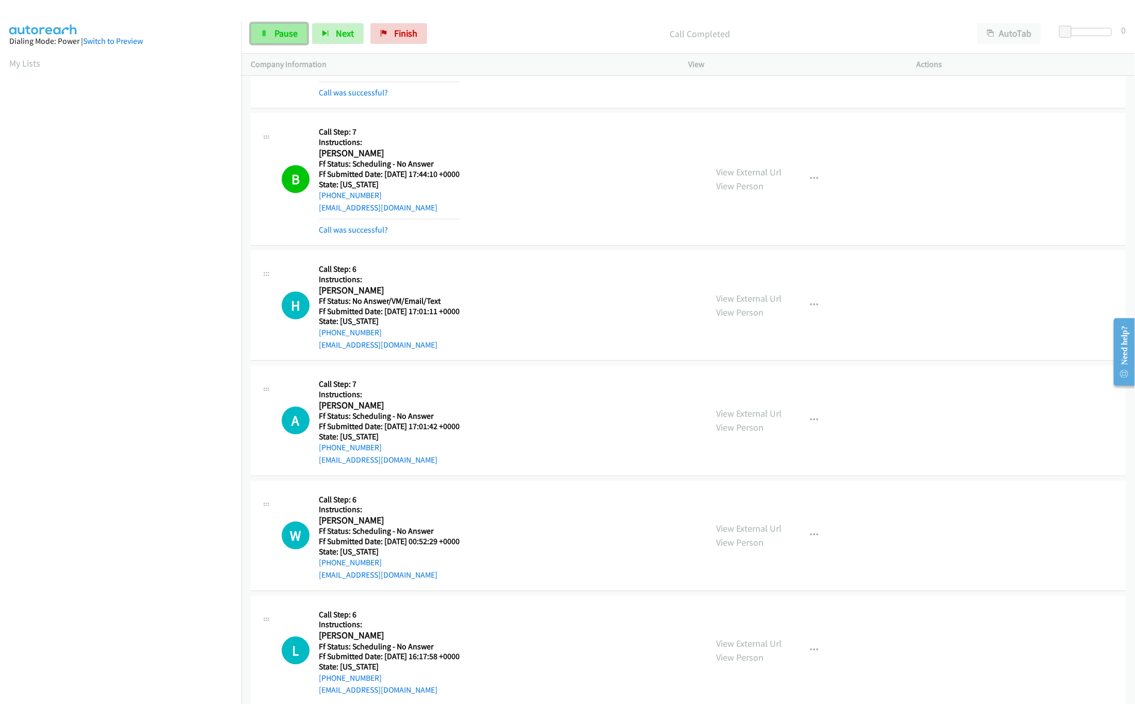
click at [282, 28] on span "Pause" at bounding box center [286, 33] width 23 height 12
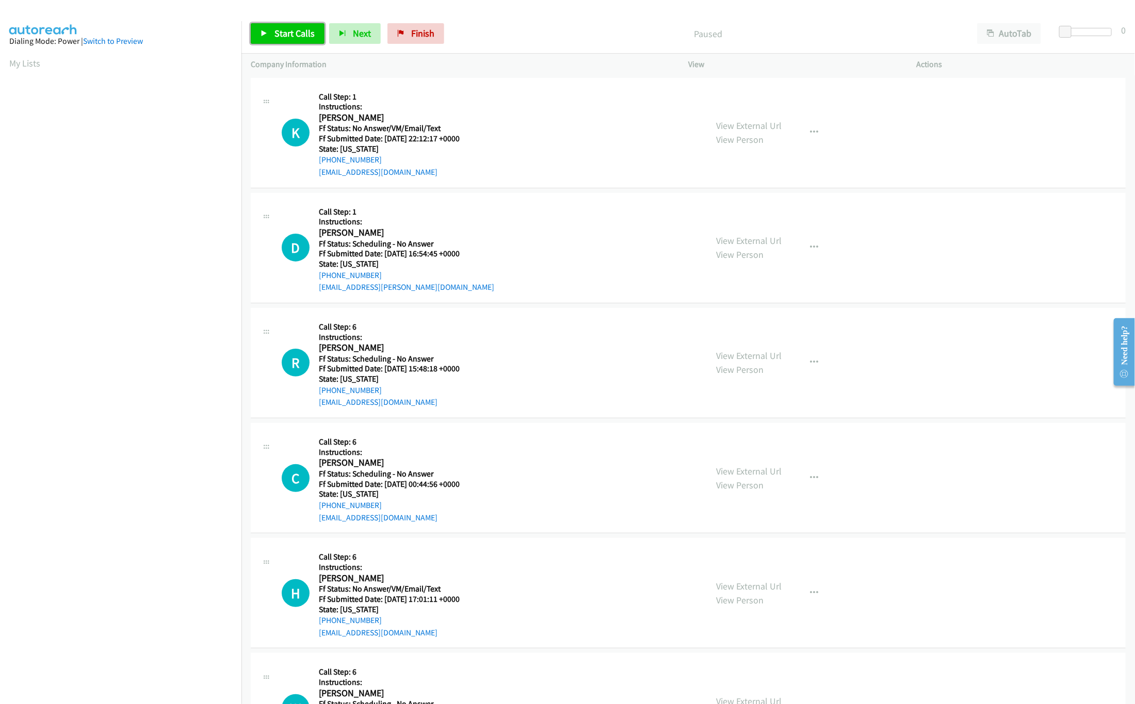
click at [282, 31] on span "Start Calls" at bounding box center [295, 33] width 40 height 12
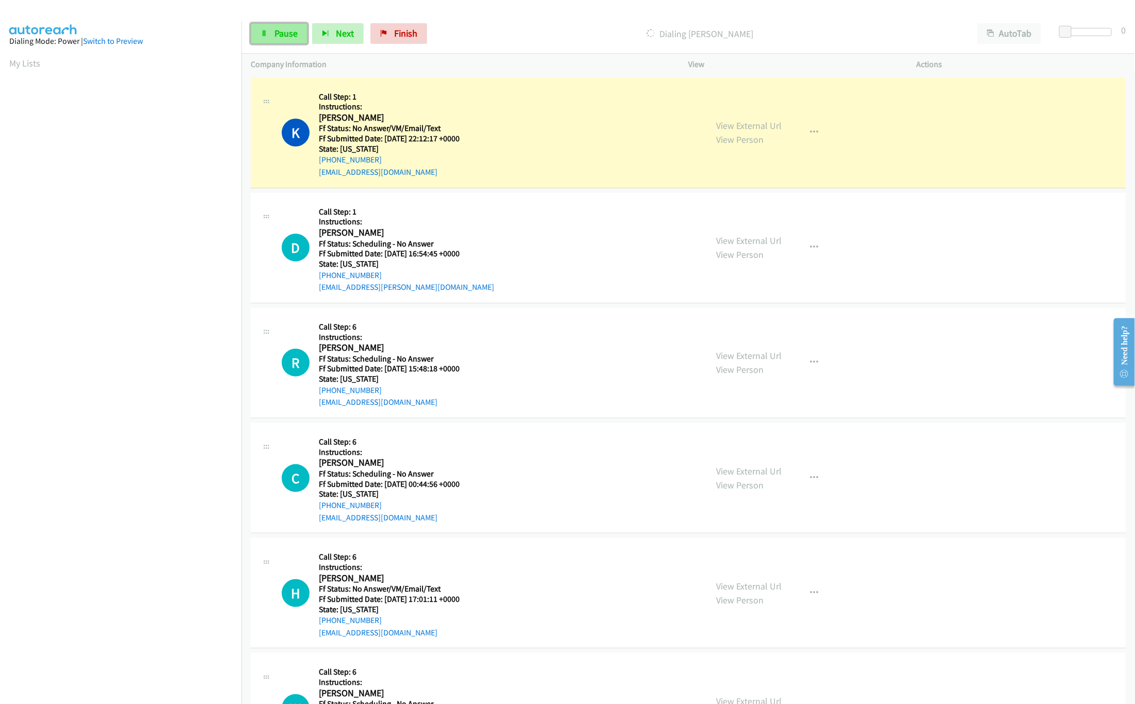
click at [275, 33] on span "Pause" at bounding box center [286, 33] width 23 height 12
drag, startPoint x: 492, startPoint y: 96, endPoint x: 627, endPoint y: 124, distance: 138.0
click at [492, 96] on div "K Callback Scheduled Call Step: 1 Instructions: Katrina Smith America/New_York …" at bounding box center [490, 132] width 416 height 91
click at [727, 126] on link "View External Url" at bounding box center [749, 126] width 66 height 12
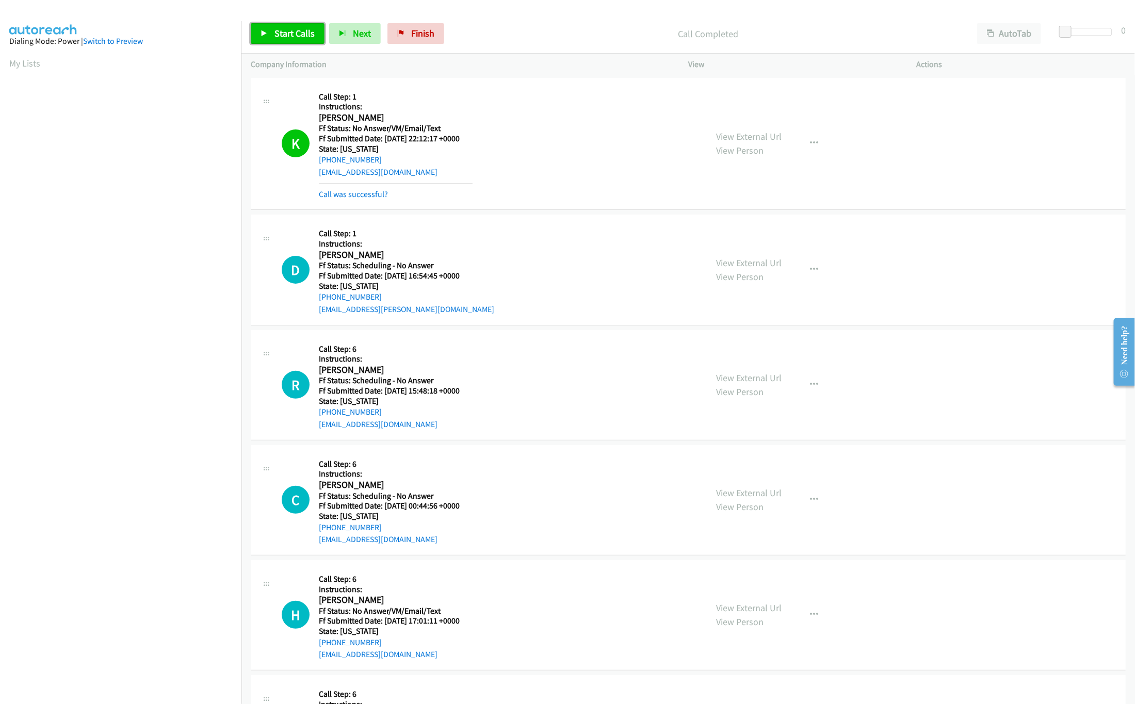
click at [293, 31] on span "Start Calls" at bounding box center [295, 33] width 40 height 12
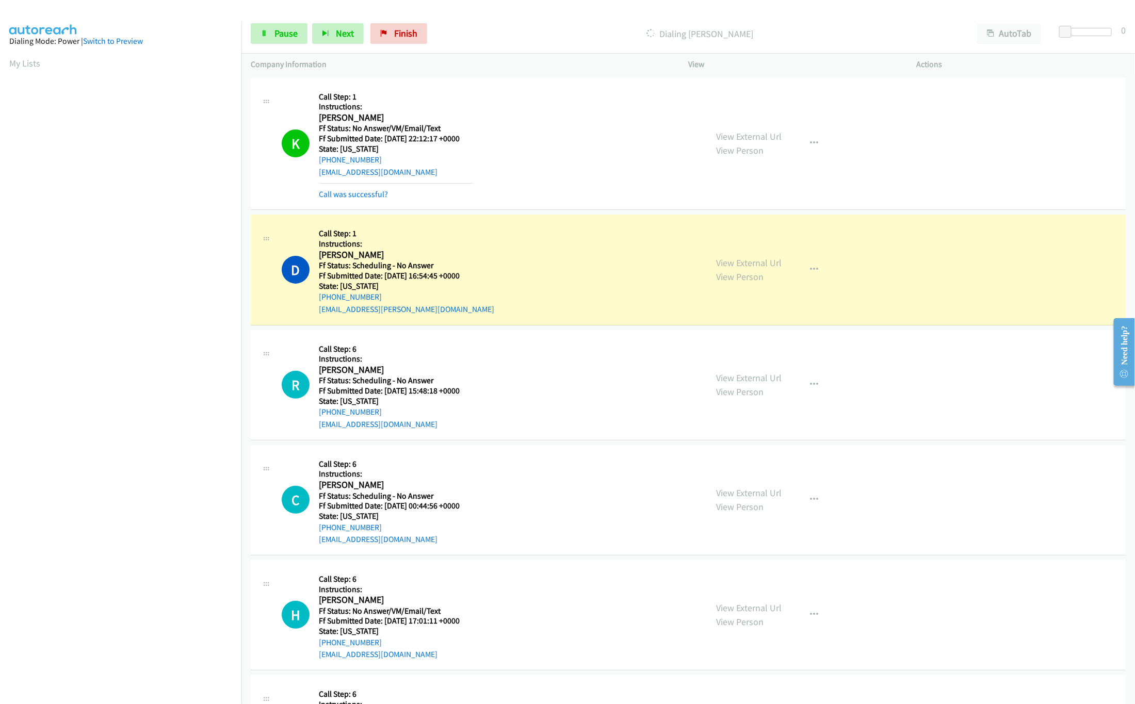
click at [522, 240] on div "D Callback Scheduled Call Step: 1 Instructions: Danielle Stoddard America/Denve…" at bounding box center [490, 269] width 416 height 91
click at [740, 260] on link "View External Url" at bounding box center [749, 263] width 66 height 12
click at [281, 41] on link "Pause" at bounding box center [279, 33] width 57 height 21
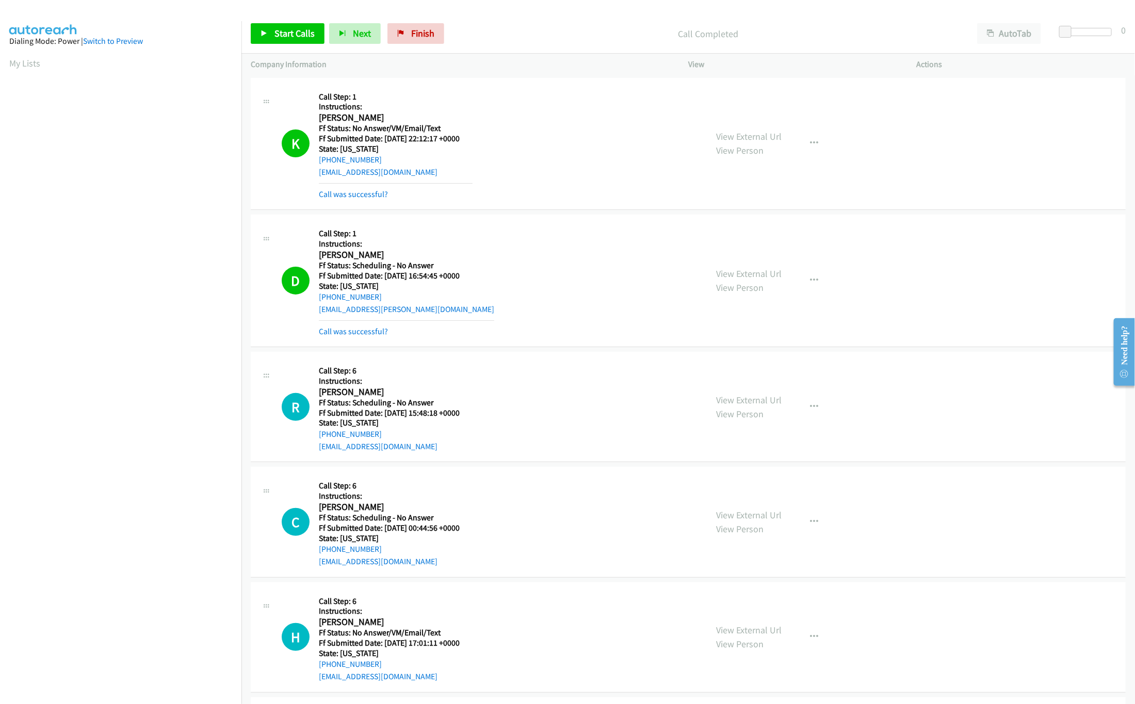
click at [154, 635] on nav "Dialing Mode: Power | Switch to Preview My Lists" at bounding box center [121, 373] width 242 height 704
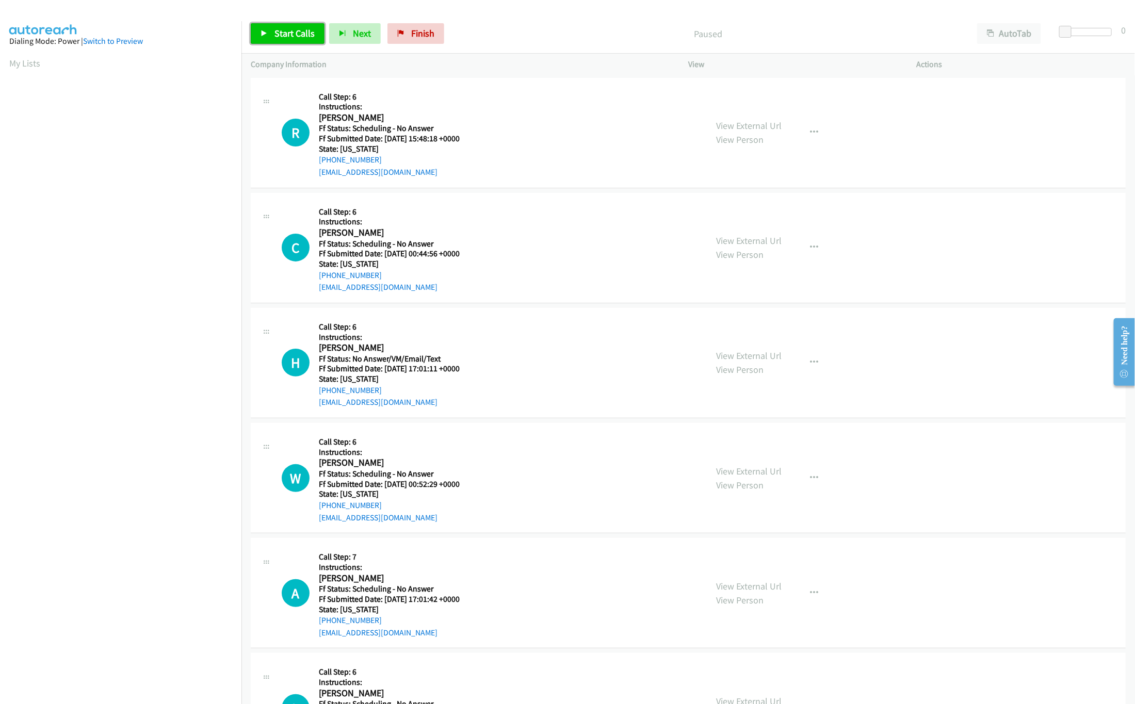
click at [288, 35] on span "Start Calls" at bounding box center [295, 33] width 40 height 12
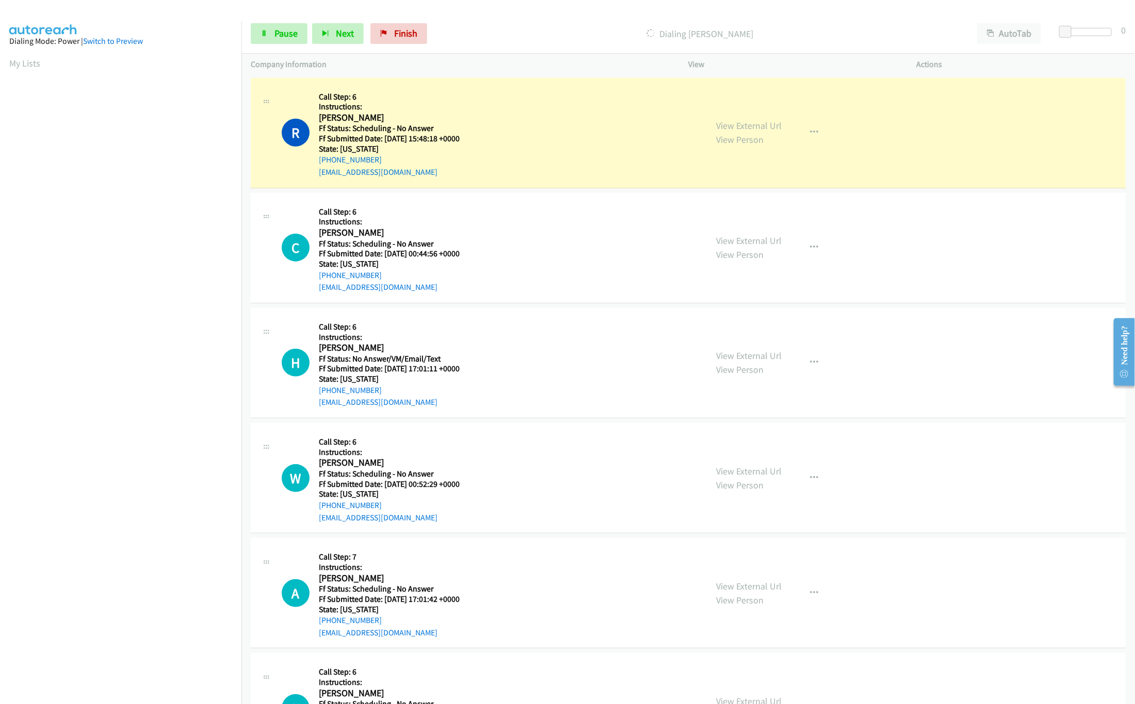
click at [533, 96] on div "R Callback Scheduled Call Step: 6 Instructions: Rachel Stahlecker America/Chica…" at bounding box center [490, 132] width 416 height 91
click at [723, 123] on link "View External Url" at bounding box center [749, 126] width 66 height 12
click at [761, 235] on link "View External Url" at bounding box center [749, 241] width 66 height 12
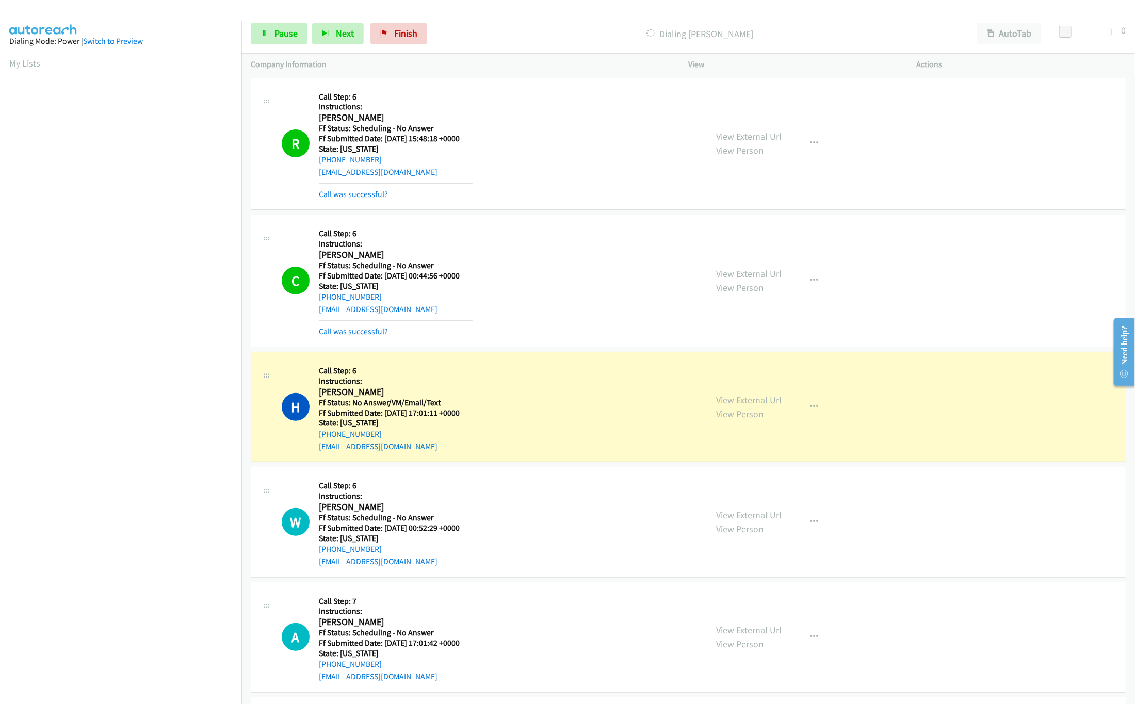
scroll to position [206, 0]
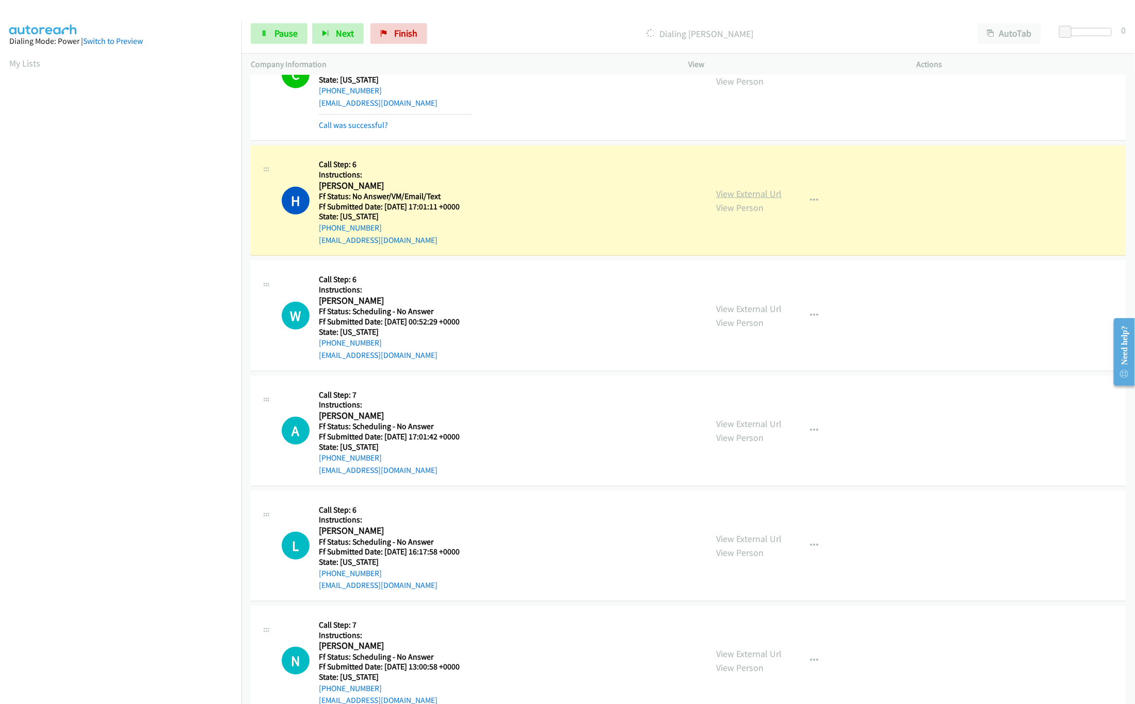
click at [730, 190] on link "View External Url" at bounding box center [749, 194] width 66 height 12
click at [737, 307] on link "View External Url" at bounding box center [749, 309] width 66 height 12
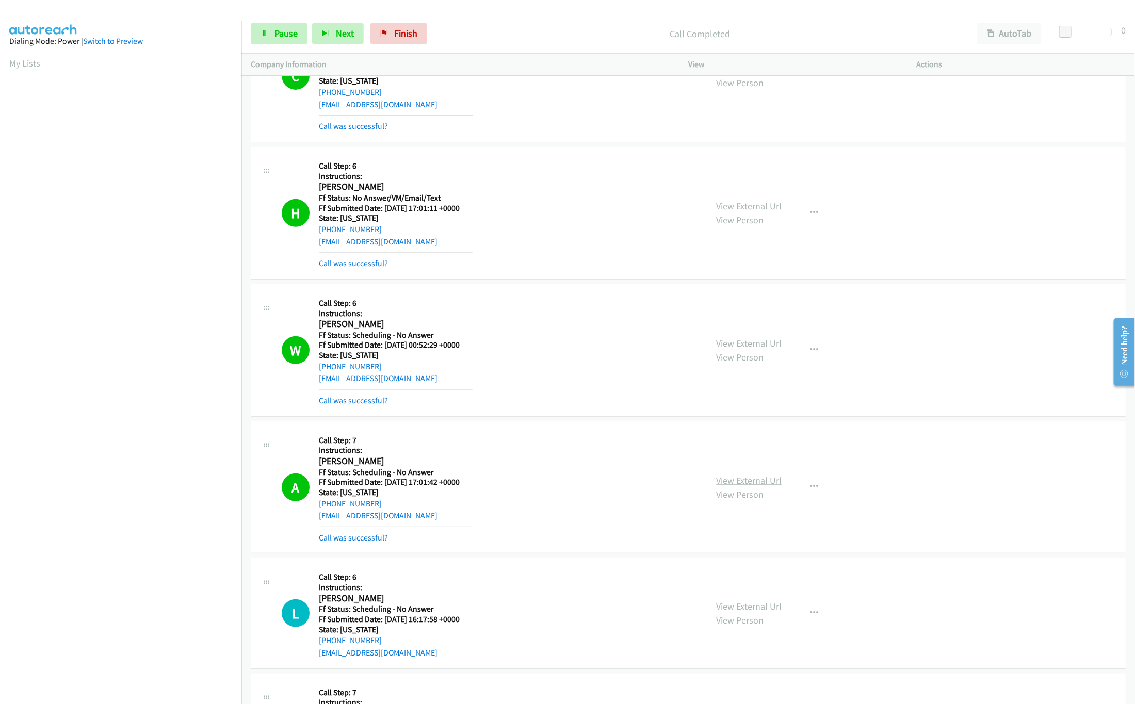
click at [748, 485] on link "View External Url" at bounding box center [749, 481] width 66 height 12
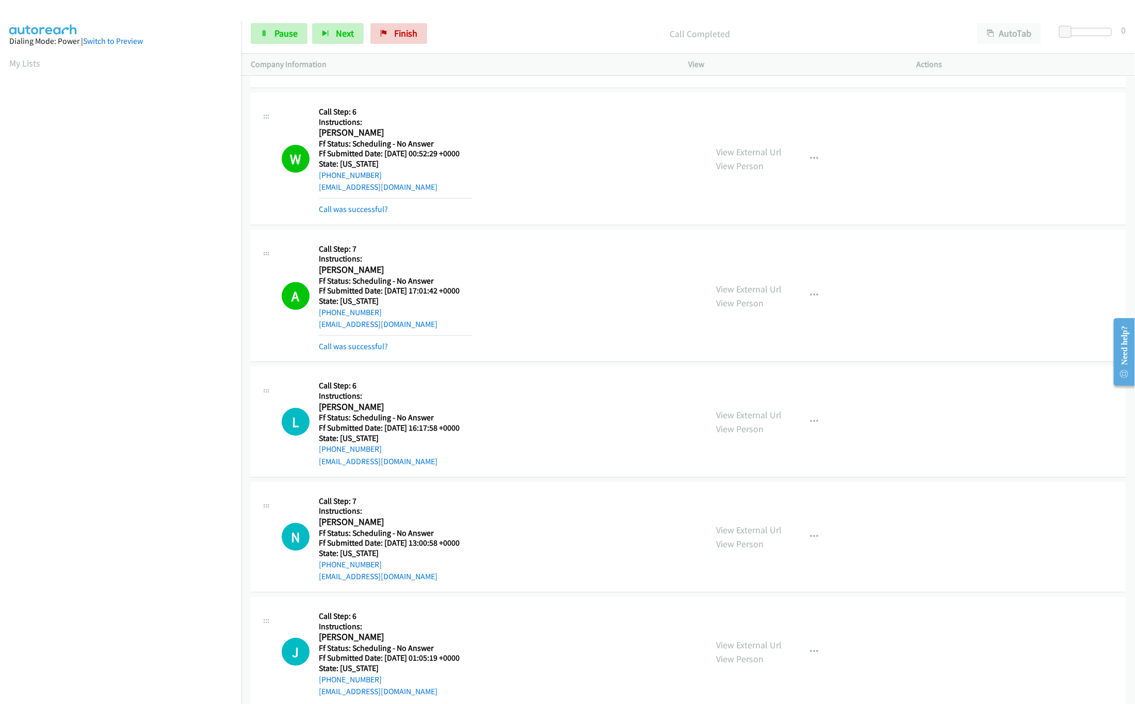
scroll to position [516, 0]
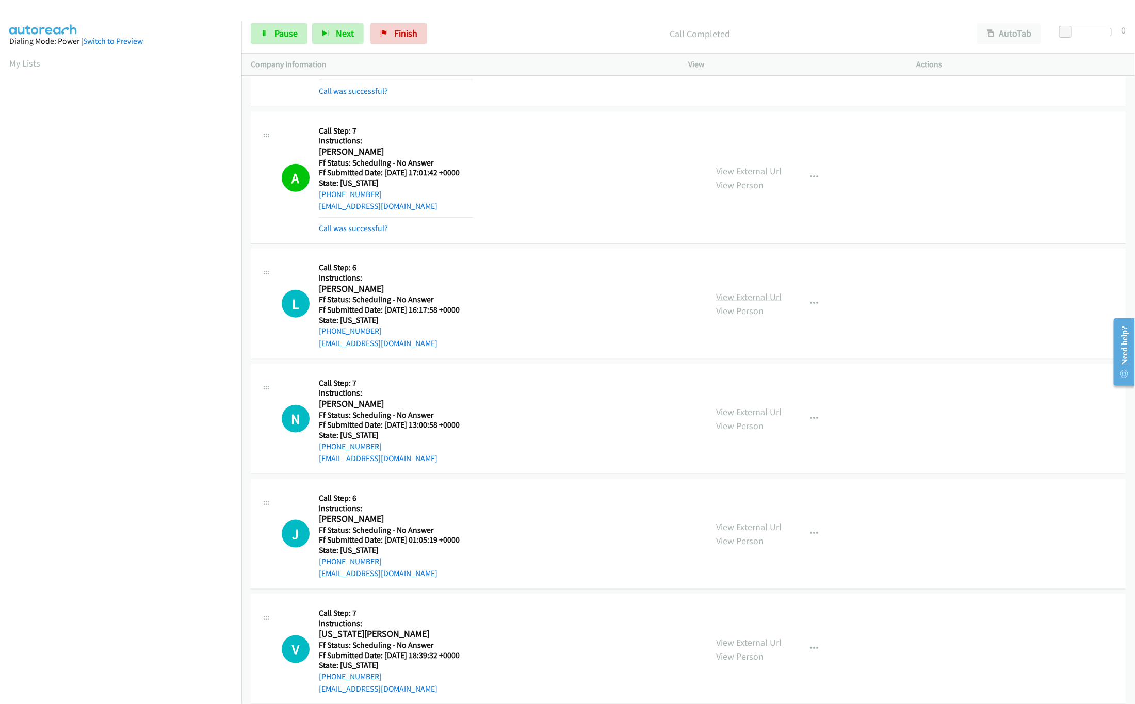
click at [740, 295] on link "View External Url" at bounding box center [749, 297] width 66 height 12
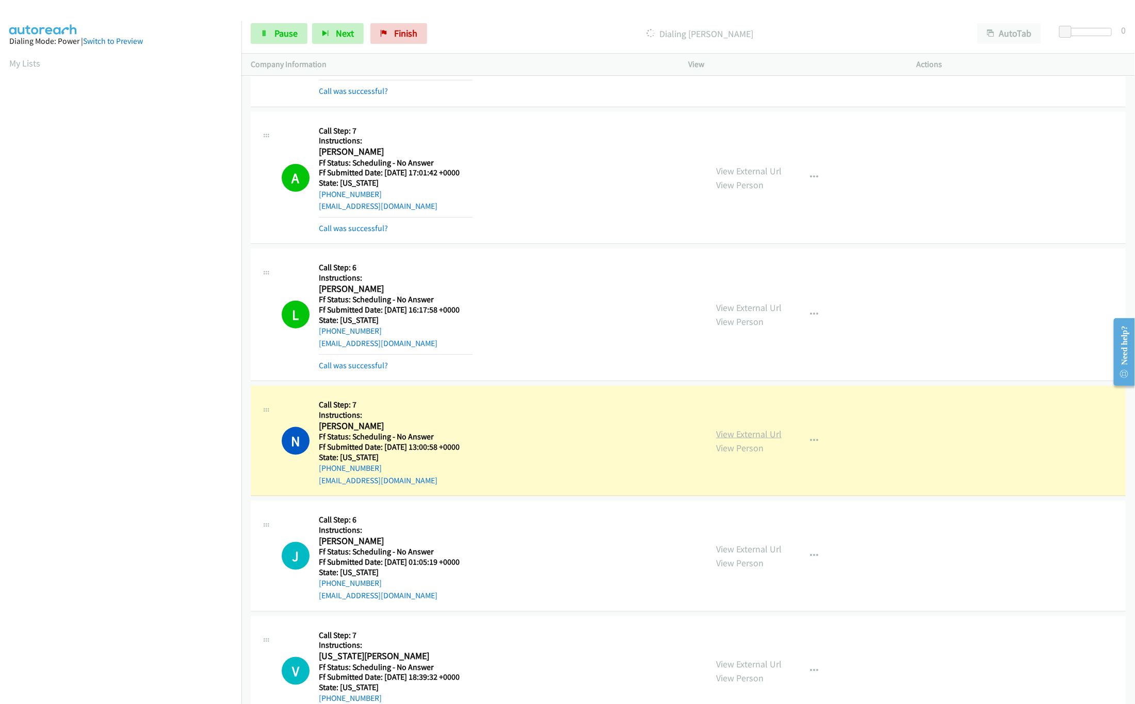
click at [762, 437] on link "View External Url" at bounding box center [749, 434] width 66 height 12
click at [269, 29] on link "Pause" at bounding box center [279, 33] width 57 height 21
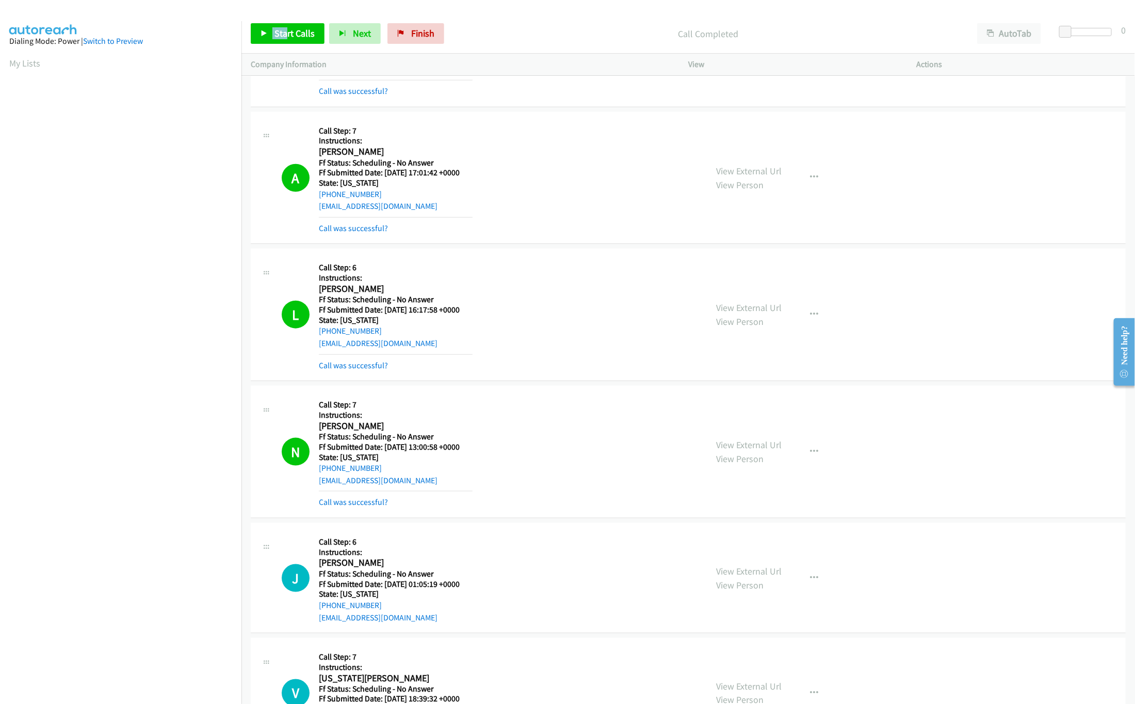
drag, startPoint x: 282, startPoint y: 19, endPoint x: 281, endPoint y: 25, distance: 5.9
click at [281, 25] on div "Start Calls Pause Next Finish Call Completed AutoTab AutoTab 0" at bounding box center [688, 34] width 894 height 40
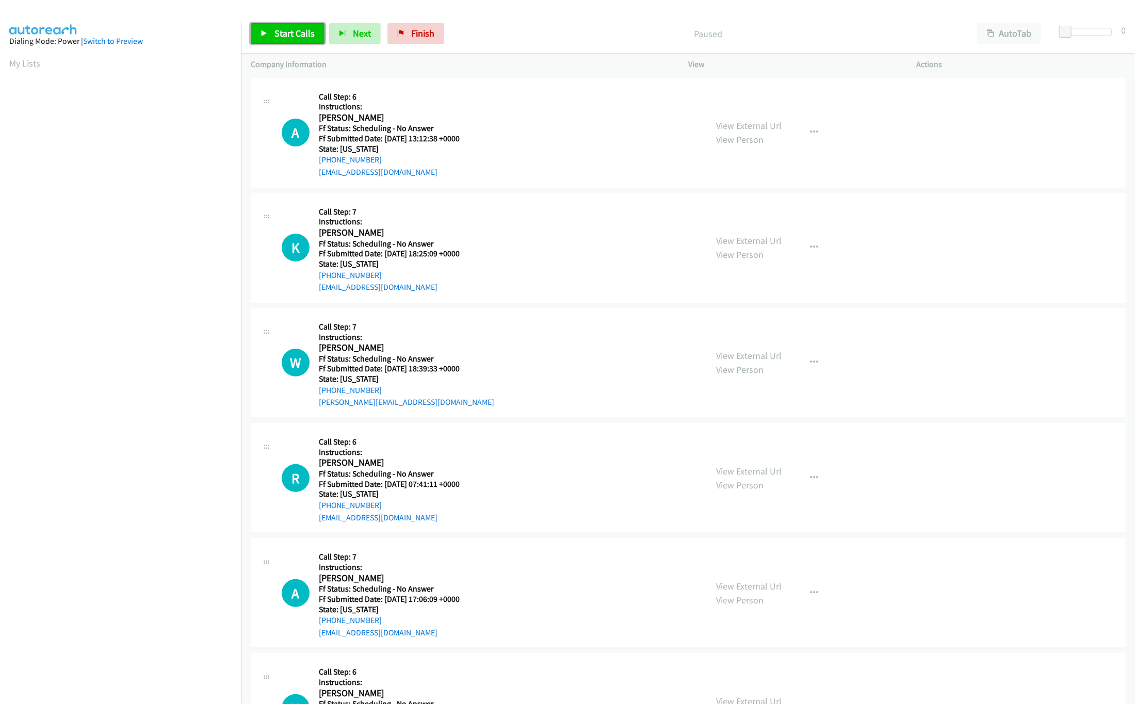
click at [285, 28] on span "Start Calls" at bounding box center [295, 33] width 40 height 12
click at [290, 25] on link "Start Calls" at bounding box center [288, 33] width 74 height 21
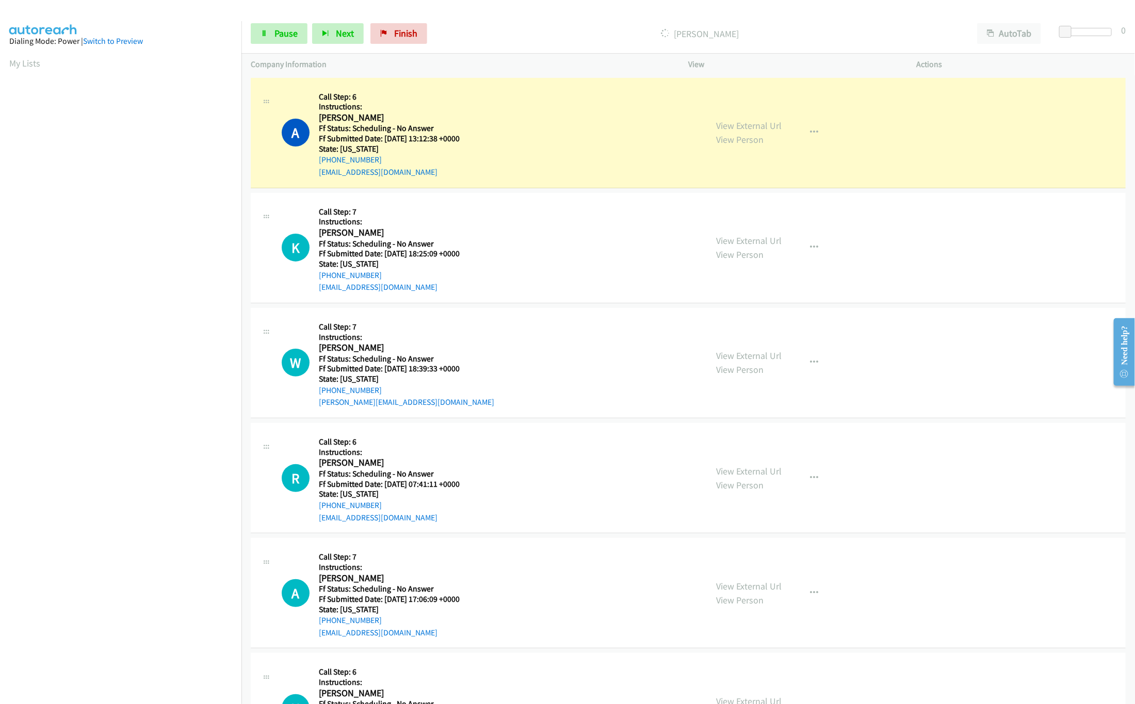
click at [211, 619] on nav "Dialing Mode: Power | Switch to Preview My Lists" at bounding box center [121, 373] width 242 height 704
click at [772, 124] on link "View External Url" at bounding box center [749, 126] width 66 height 12
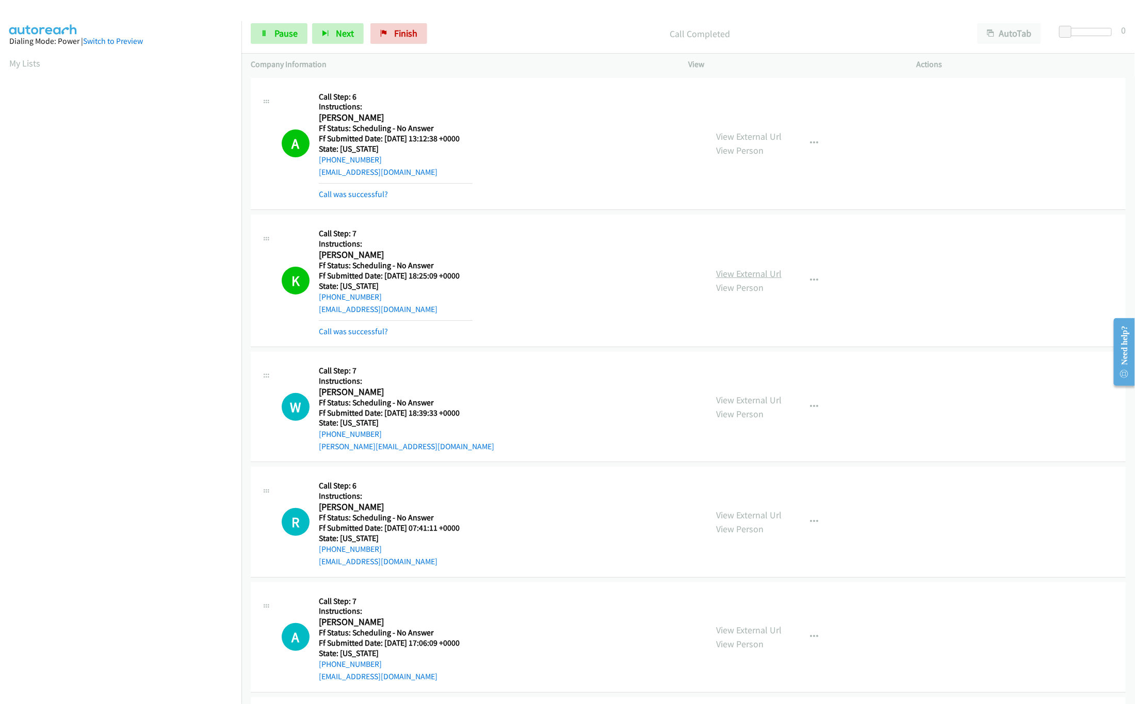
click at [736, 276] on link "View External Url" at bounding box center [749, 274] width 66 height 12
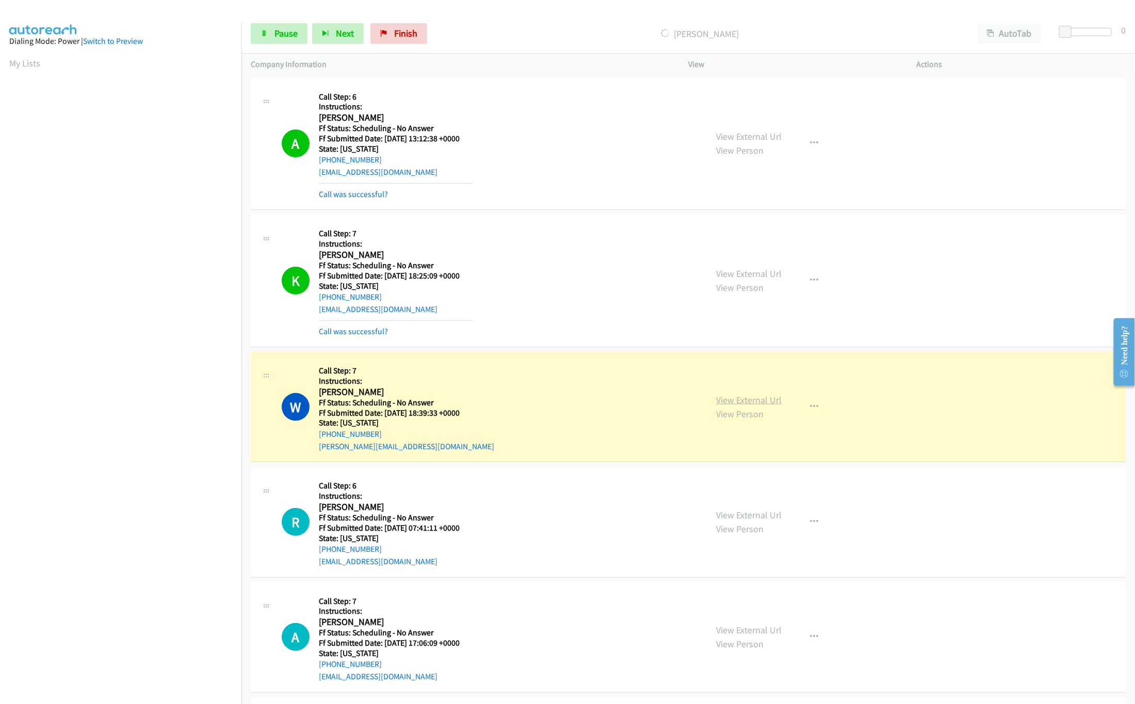
click at [729, 399] on link "View External Url" at bounding box center [749, 400] width 66 height 12
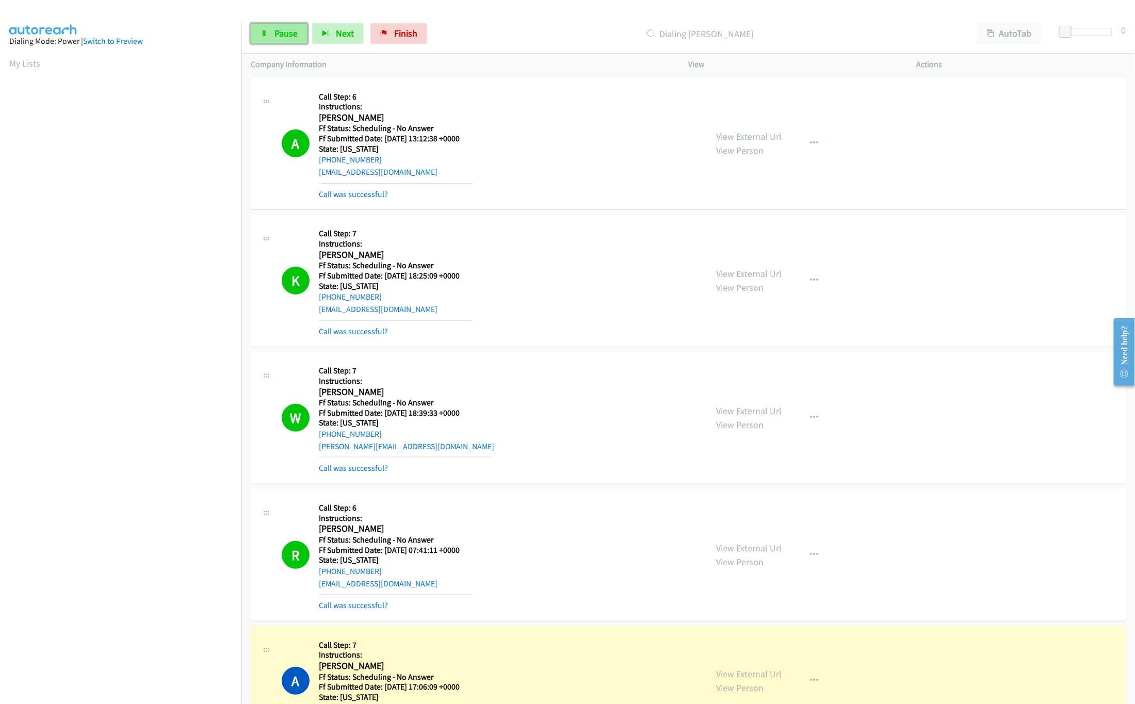
click at [297, 37] on span "Pause" at bounding box center [286, 33] width 23 height 12
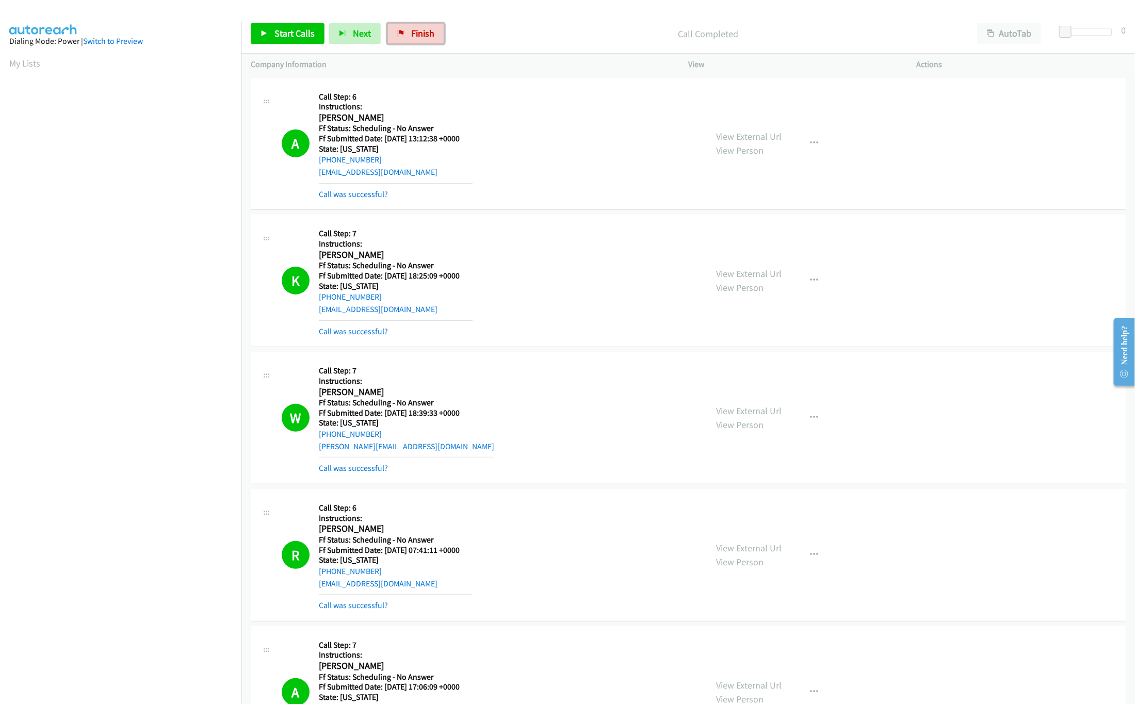
drag, startPoint x: 414, startPoint y: 39, endPoint x: 610, endPoint y: 59, distance: 197.6
click at [414, 37] on link "Finish" at bounding box center [416, 33] width 57 height 21
click at [610, 59] on p "Company Information" at bounding box center [460, 64] width 419 height 12
